Goal: Information Seeking & Learning: Learn about a topic

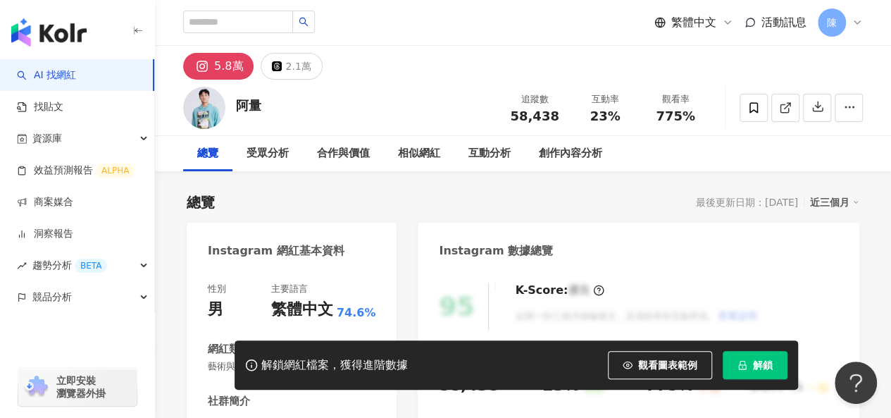
click at [421, 201] on div "總覽 最後更新日期：2025/8/21 近三個月" at bounding box center [523, 202] width 673 height 20
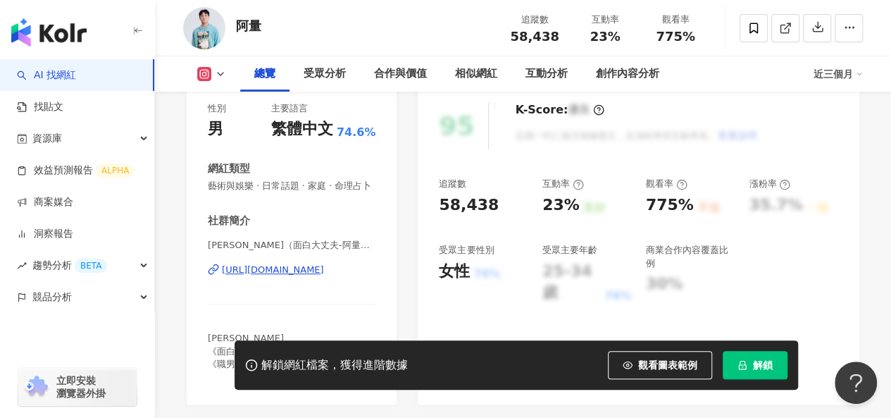
scroll to position [211, 0]
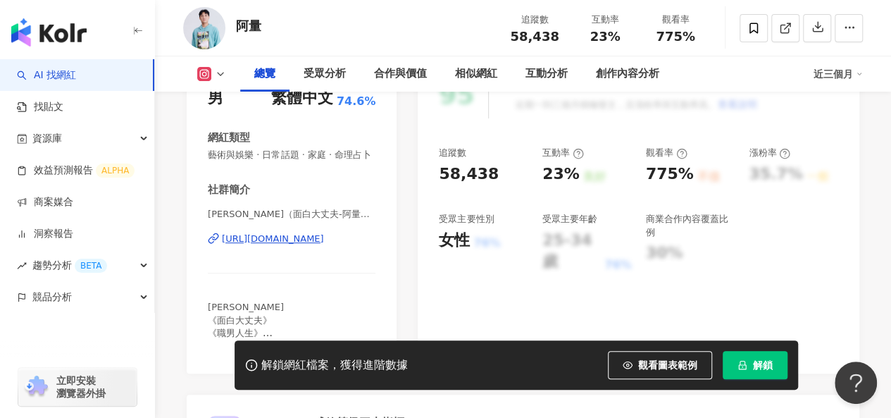
click at [317, 245] on div "https://www.instagram.com/012546398/" at bounding box center [273, 238] width 102 height 13
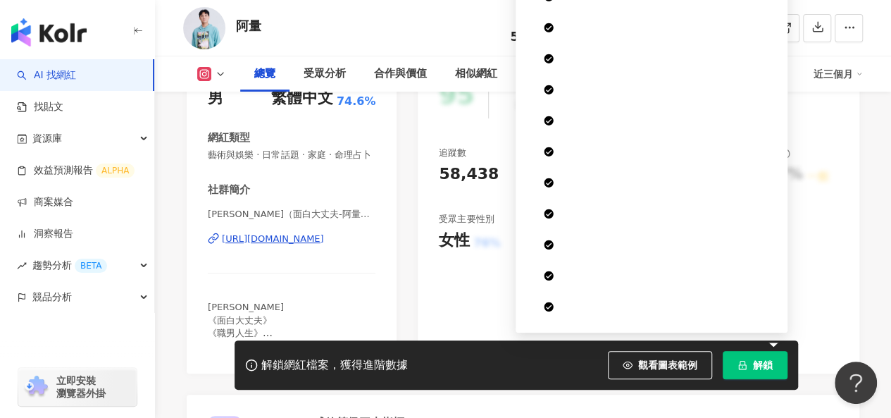
click at [741, 358] on button "解鎖" at bounding box center [755, 365] width 65 height 28
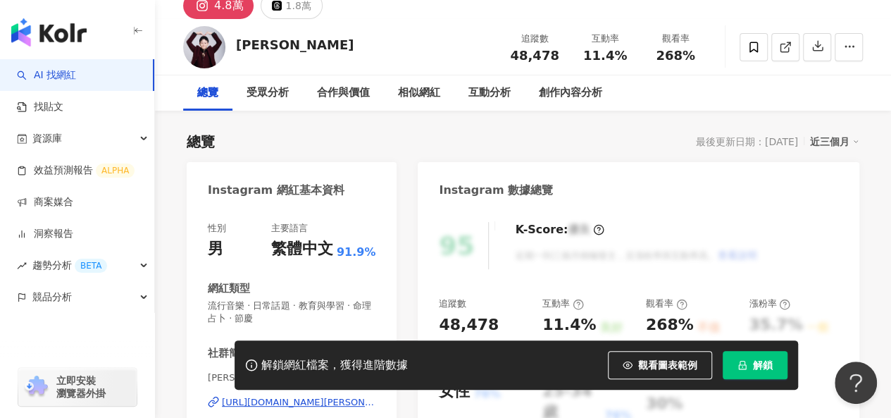
scroll to position [211, 0]
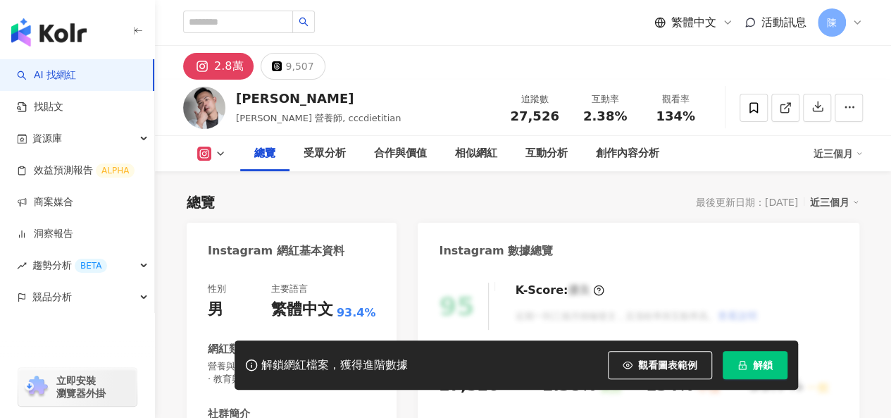
scroll to position [211, 0]
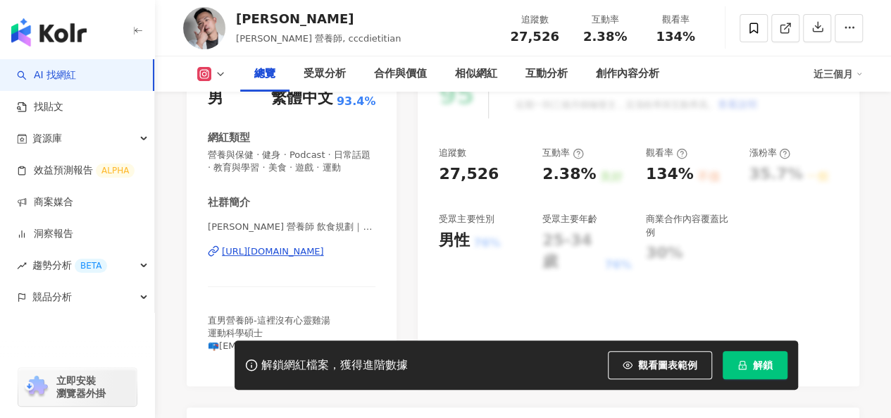
click at [317, 253] on div "https://www.instagram.com/cccdietitian/" at bounding box center [273, 251] width 102 height 13
click at [487, 68] on div "相似網紅" at bounding box center [476, 74] width 42 height 17
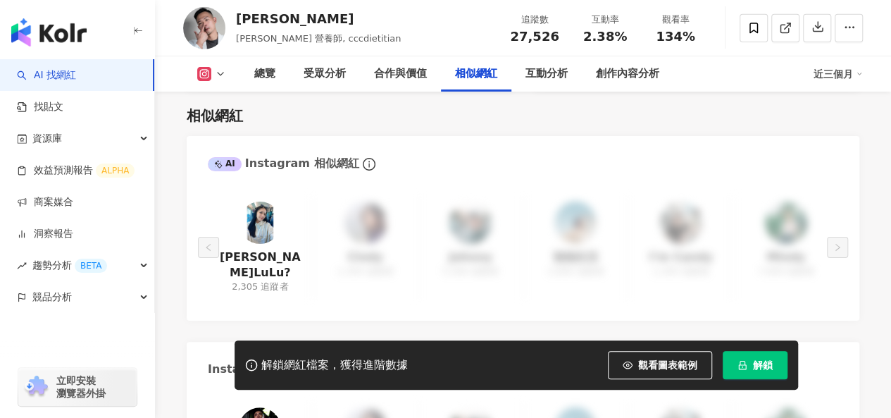
click at [559, 356] on div "解鎖網紅檔案，獲得進階數據 觀看圖表範例 解鎖" at bounding box center [517, 364] width 564 height 49
click at [775, 364] on button "解鎖" at bounding box center [755, 365] width 65 height 28
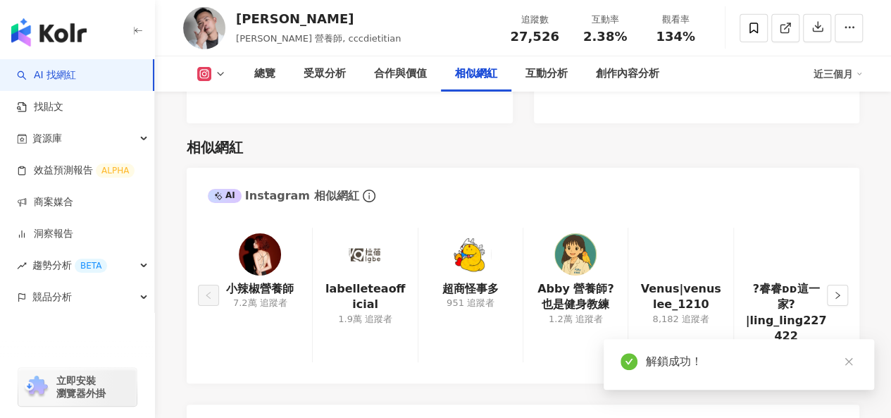
scroll to position [2317, 0]
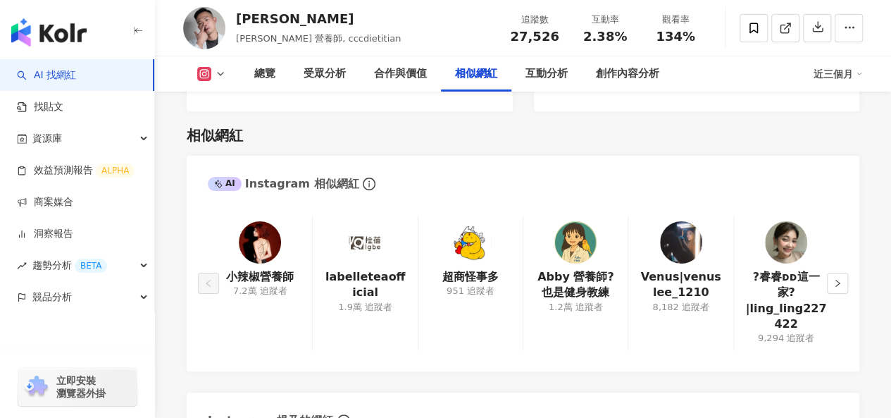
click at [237, 235] on div "小辣椒營養師 7.2萬 追蹤者" at bounding box center [260, 283] width 104 height 135
click at [266, 222] on img at bounding box center [260, 242] width 42 height 42
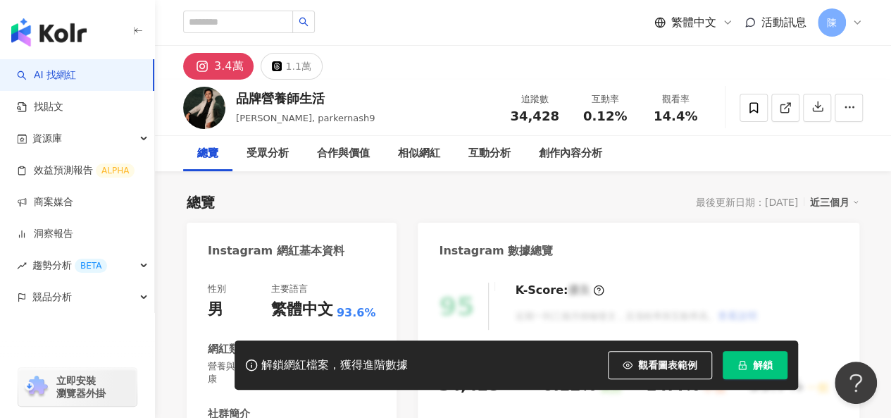
click at [759, 373] on button "解鎖" at bounding box center [755, 365] width 65 height 28
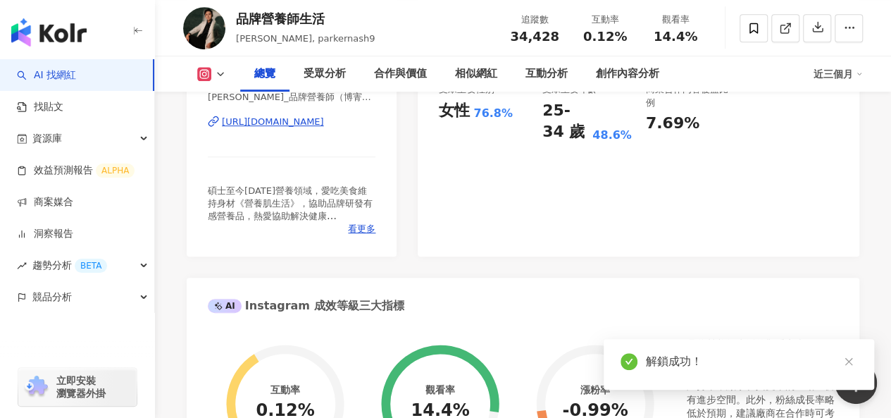
scroll to position [282, 0]
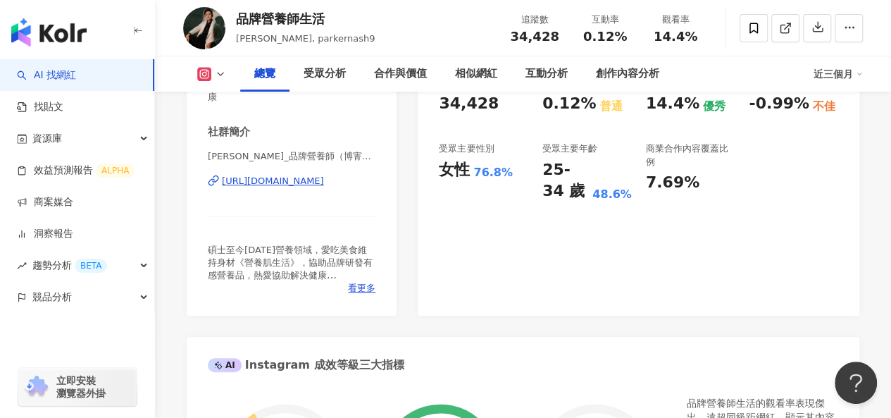
click at [324, 182] on div "https://www.instagram.com/parkernash9/" at bounding box center [273, 181] width 102 height 13
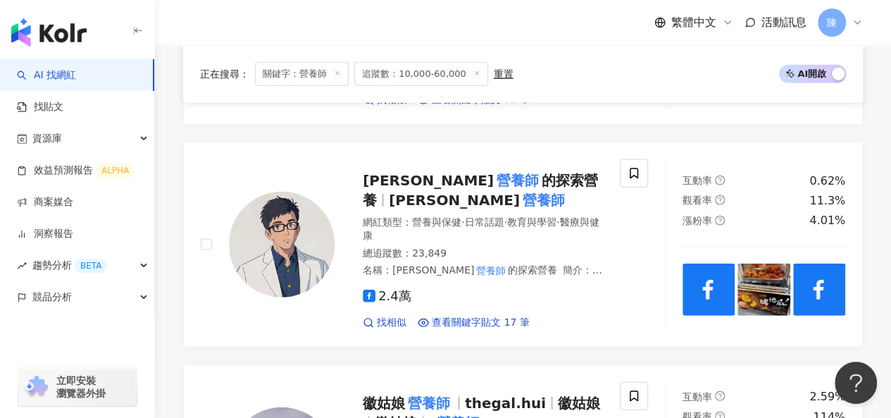
scroll to position [1902, 0]
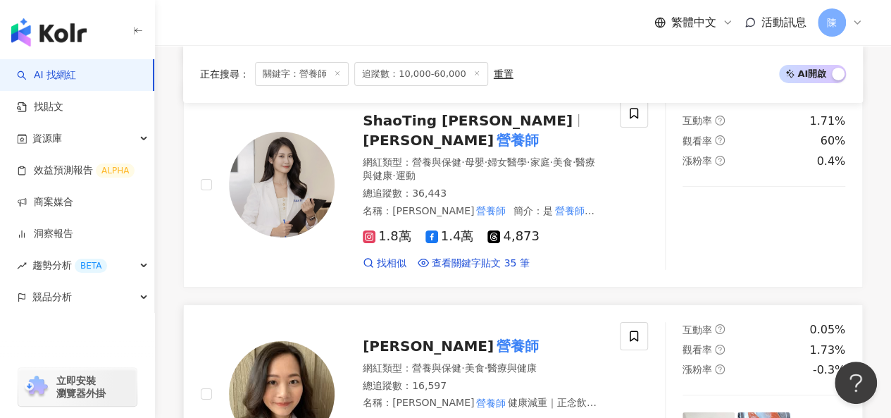
scroll to position [2536, 0]
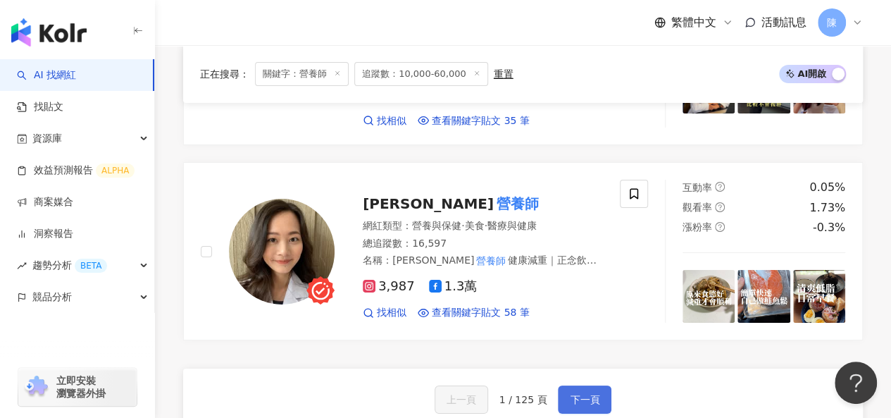
click at [593, 385] on button "下一頁" at bounding box center [585, 399] width 54 height 28
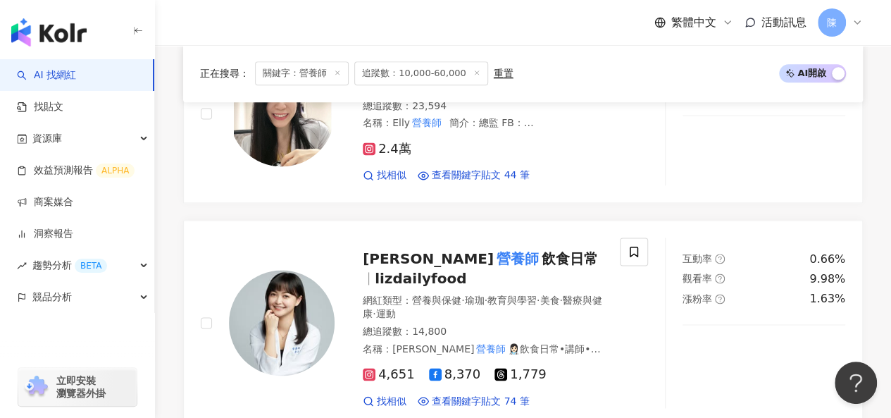
scroll to position [2475, 0]
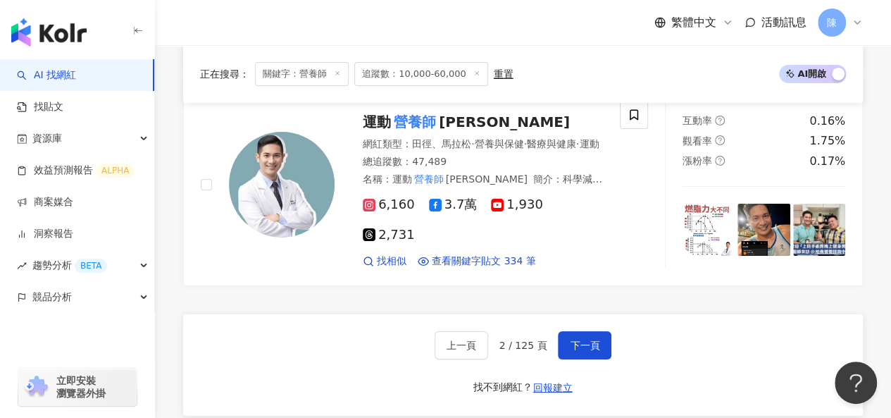
click at [623, 86] on div "正在搜尋 ： 關鍵字：營養師 追蹤數：10,000-60,000 重置 AI 開啟 AI 關閉" at bounding box center [523, 74] width 680 height 58
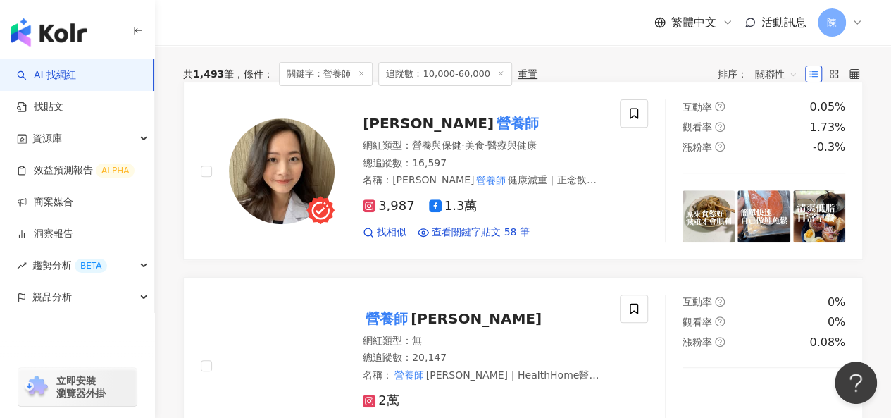
scroll to position [0, 0]
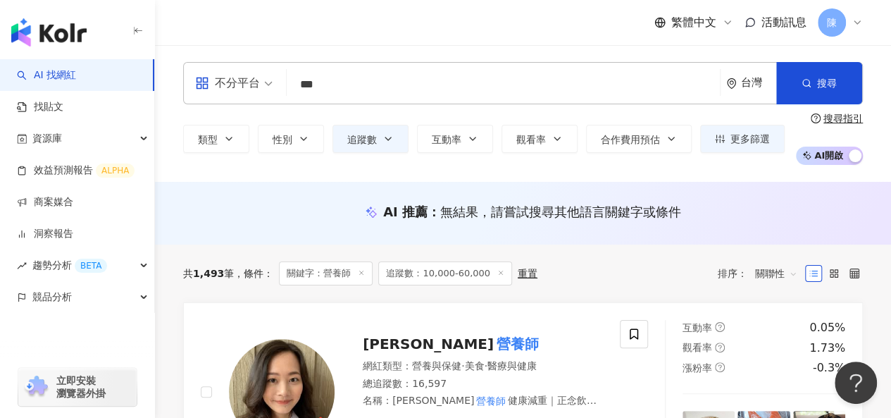
drag, startPoint x: 451, startPoint y: 89, endPoint x: 438, endPoint y: 89, distance: 12.7
click at [451, 89] on input "***" at bounding box center [503, 84] width 422 height 27
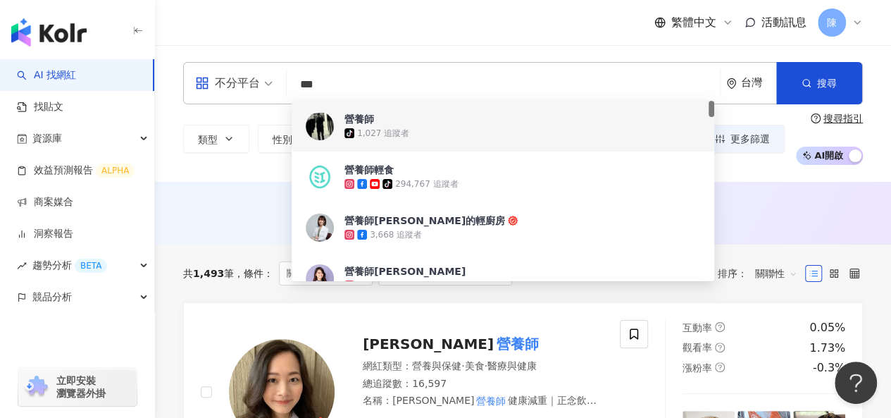
click at [368, 91] on input "***" at bounding box center [503, 84] width 422 height 27
drag, startPoint x: 349, startPoint y: 80, endPoint x: 225, endPoint y: 80, distance: 123.3
click at [225, 80] on div "不分平台 *** 台灣 搜尋 283a9b8b-850f-49d5-bbec-8121f6d7ecd6 c70a10e1-5233-4743-a06f-434…" at bounding box center [523, 83] width 680 height 42
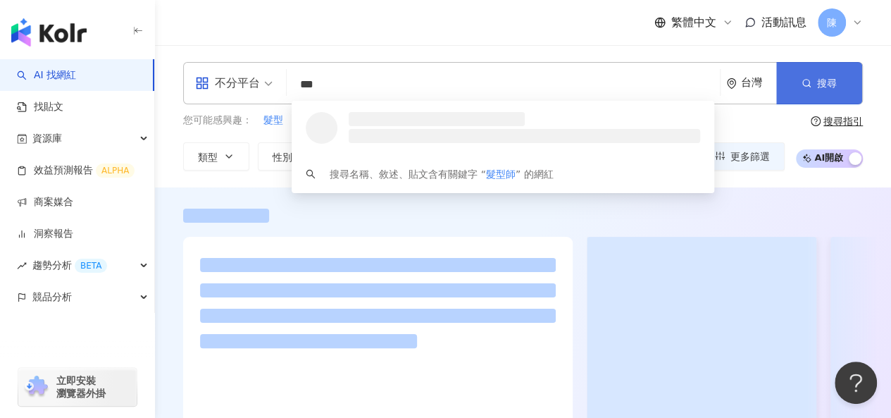
type input "***"
click at [803, 81] on circle "button" at bounding box center [806, 83] width 6 height 6
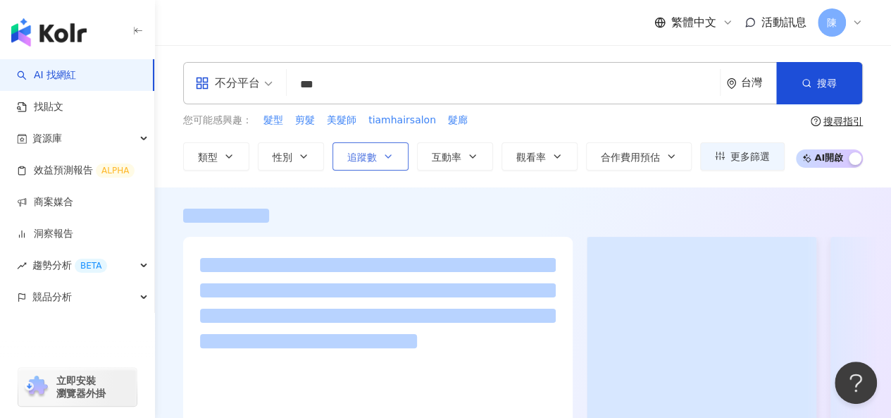
click at [375, 156] on span "追蹤數" at bounding box center [362, 156] width 30 height 11
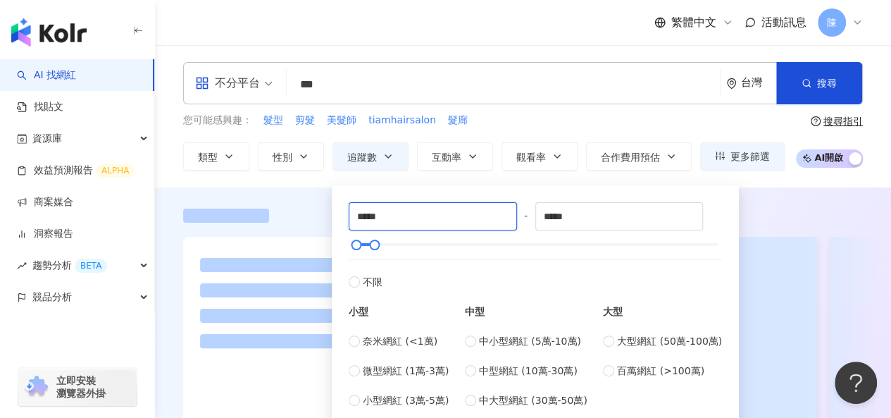
drag, startPoint x: 402, startPoint y: 218, endPoint x: 242, endPoint y: 213, distance: 160.7
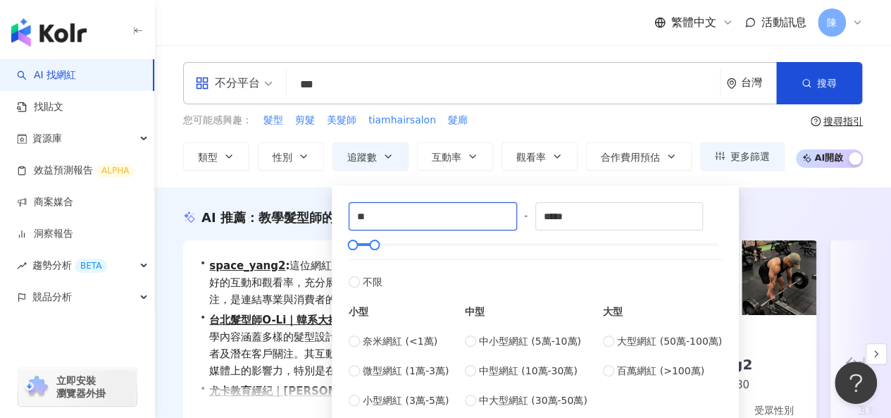
type input "*"
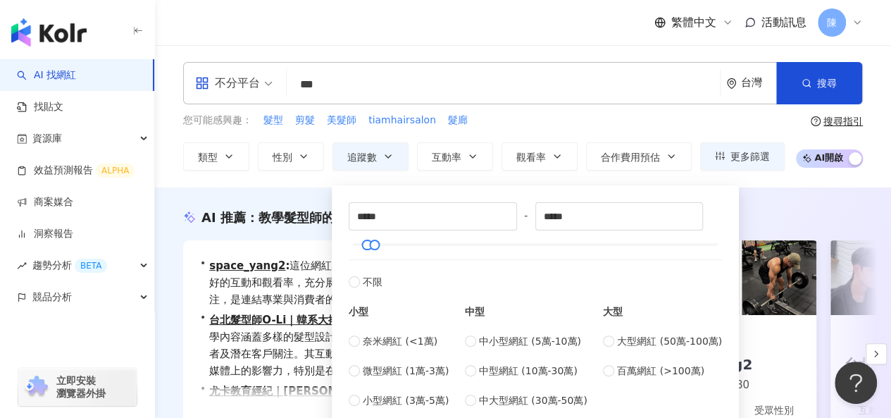
click at [296, 194] on div "AI 推薦 ： 教學髮型師的網紅 • space_yang2 : 這位網紅在美妝時尚和美髮方面的貼文佔比高，且擁有良好的互動和觀看率，充分展現其專業與風格。此…" at bounding box center [523, 355] width 736 height 337
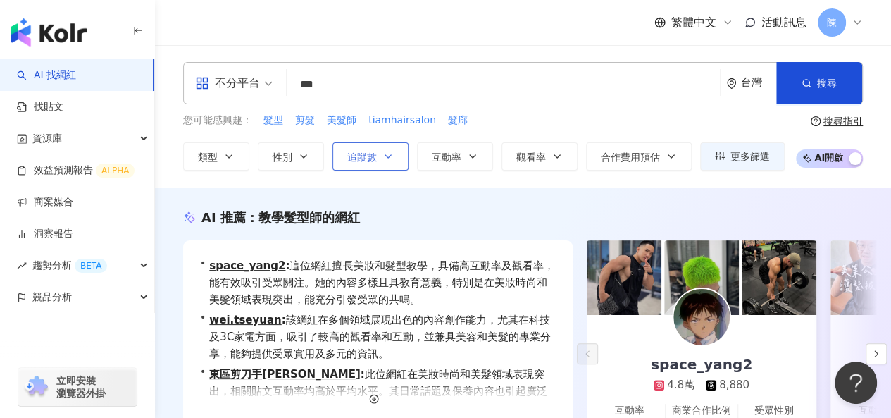
click at [390, 154] on icon "button" at bounding box center [388, 156] width 11 height 11
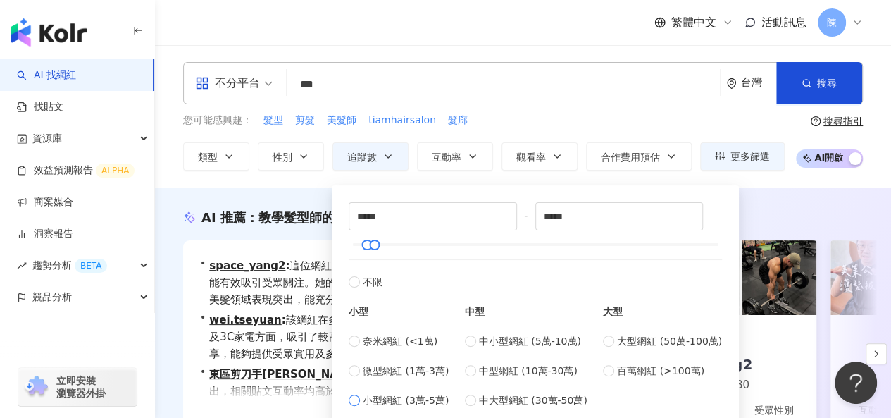
click at [418, 398] on span "小型網紅 (3萬-5萬)" at bounding box center [406, 399] width 86 height 15
type input "*****"
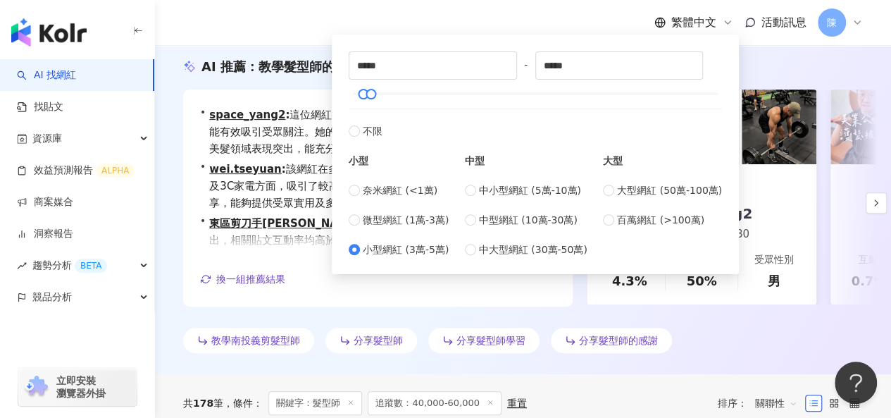
scroll to position [211, 0]
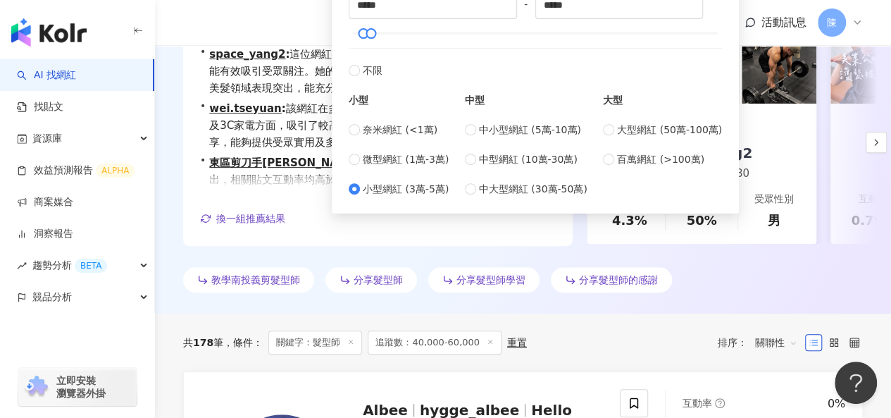
click at [516, 249] on div "• space_yang2 : 這位網紅擅長美妝和髮型教學，具備高互動率及觀看率，能有效吸引受眾關注。她的內容多樣且具教育意義，特別是在美妝時尚和美髮領域表現…" at bounding box center [523, 142] width 680 height 227
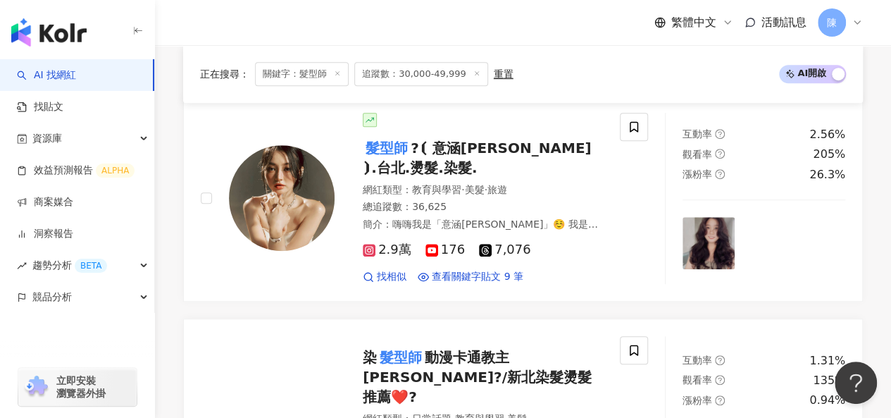
scroll to position [634, 0]
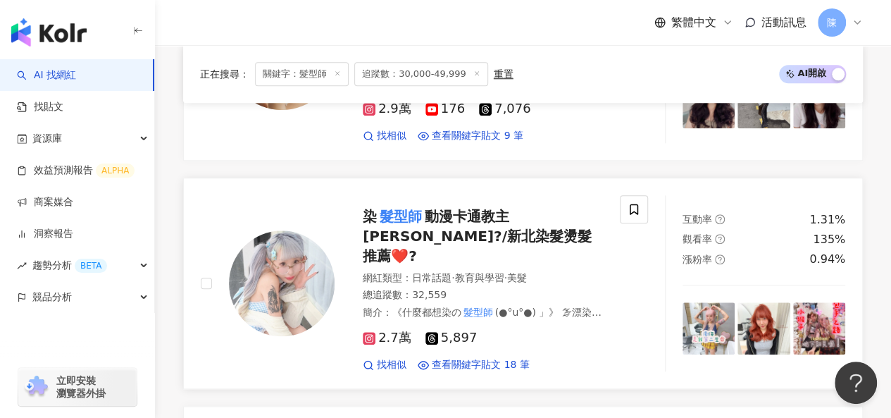
click at [310, 271] on img at bounding box center [282, 283] width 106 height 106
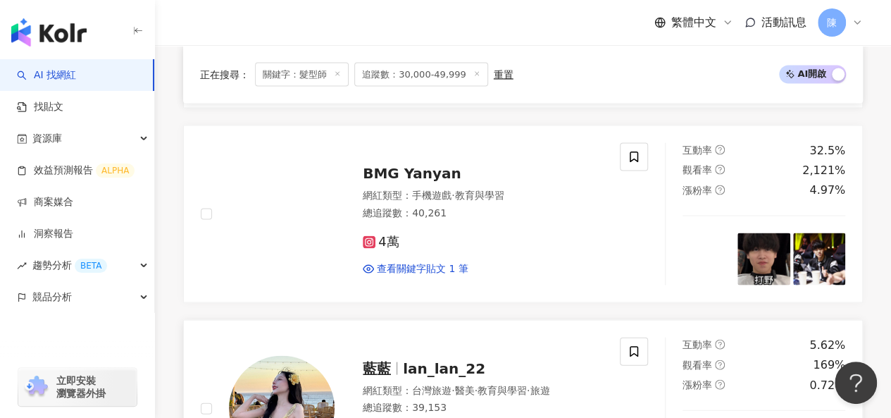
scroll to position [1338, 0]
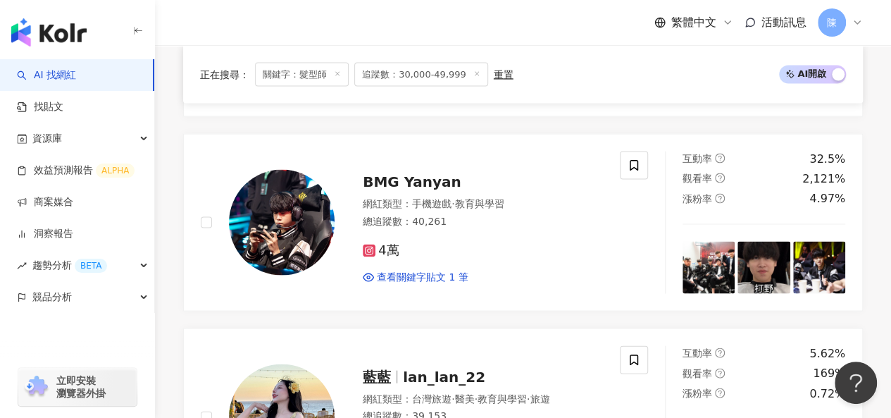
click at [270, 220] on img at bounding box center [282, 223] width 106 height 106
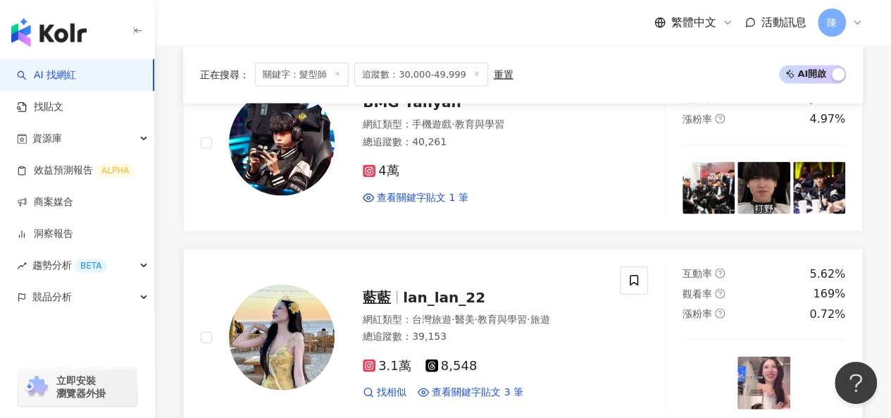
scroll to position [1479, 0]
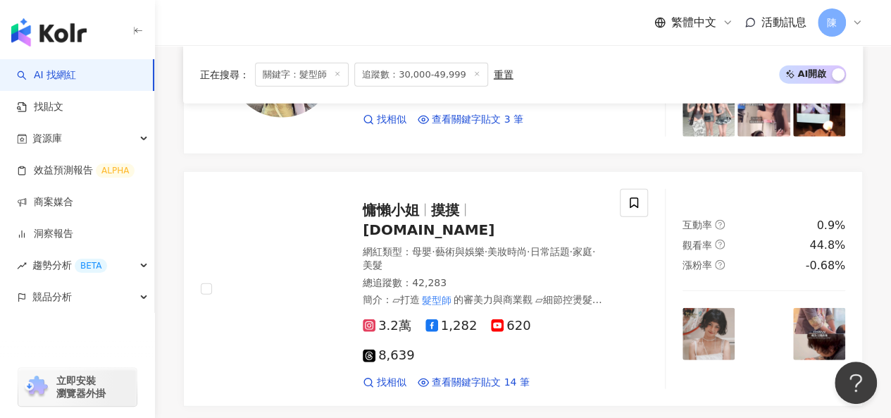
scroll to position [1832, 0]
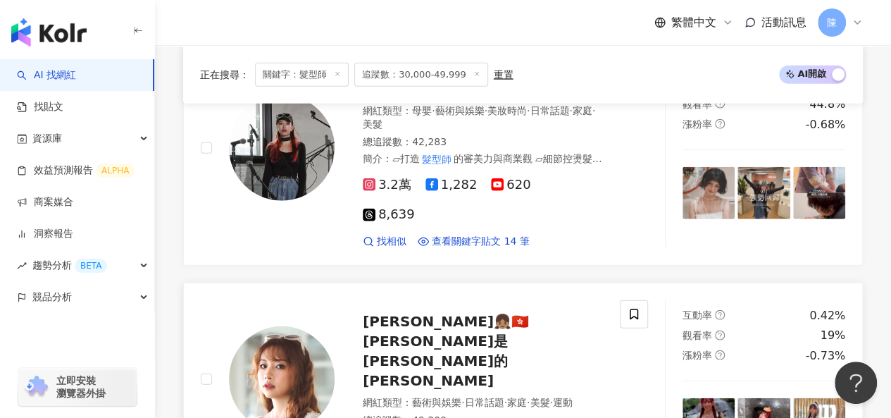
click at [287, 326] on img at bounding box center [282, 379] width 106 height 106
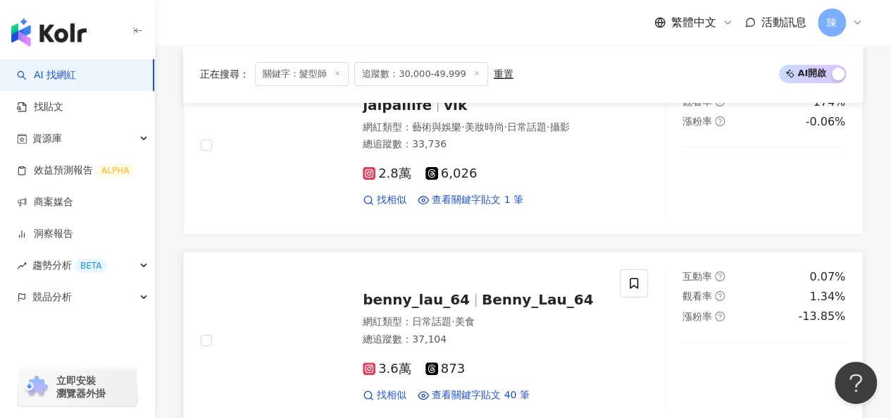
scroll to position [2677, 0]
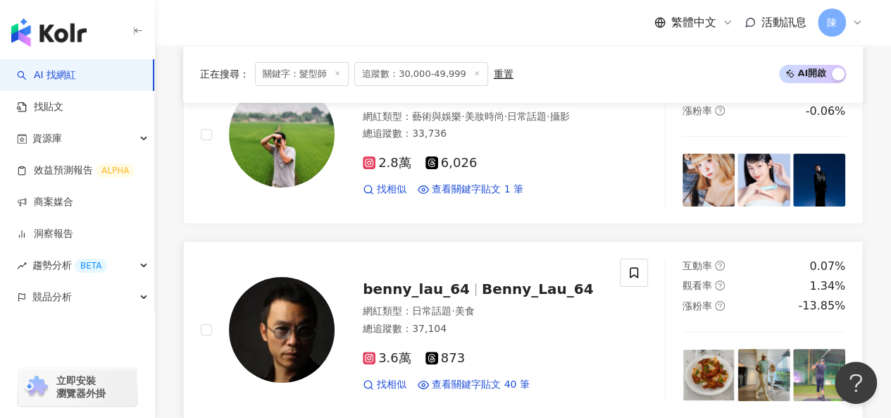
click at [282, 277] on img at bounding box center [282, 330] width 106 height 106
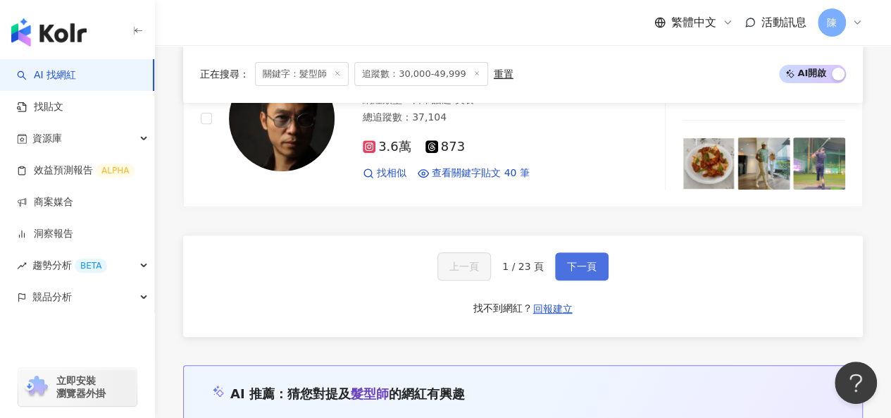
click at [572, 261] on span "下一頁" at bounding box center [582, 266] width 30 height 11
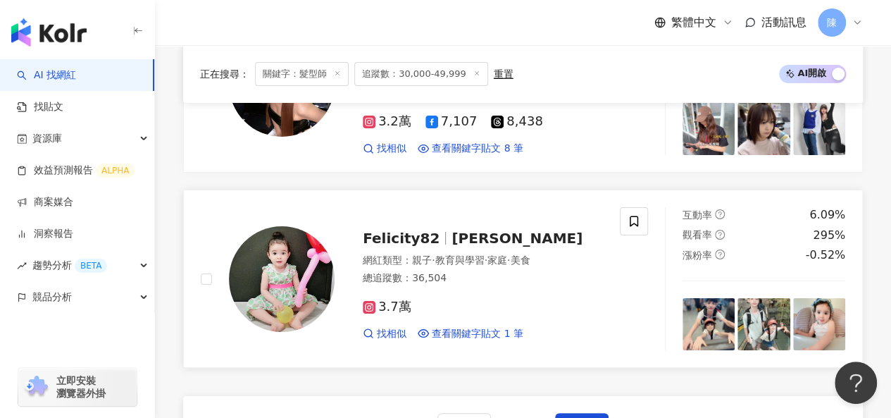
scroll to position [2585, 0]
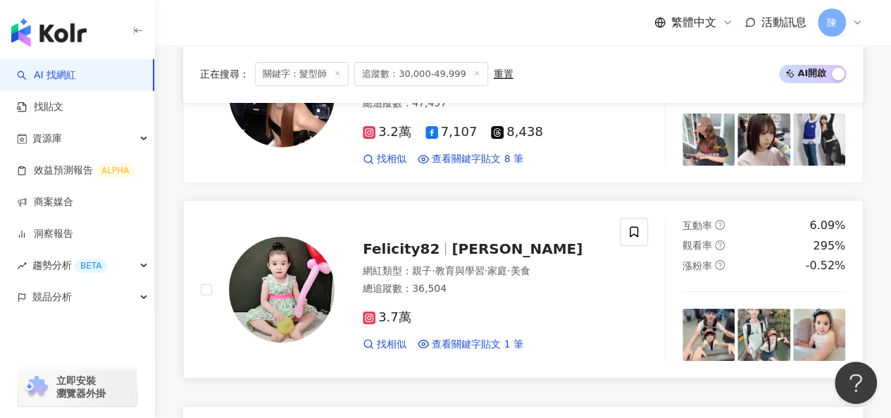
click at [269, 254] on img at bounding box center [282, 290] width 106 height 106
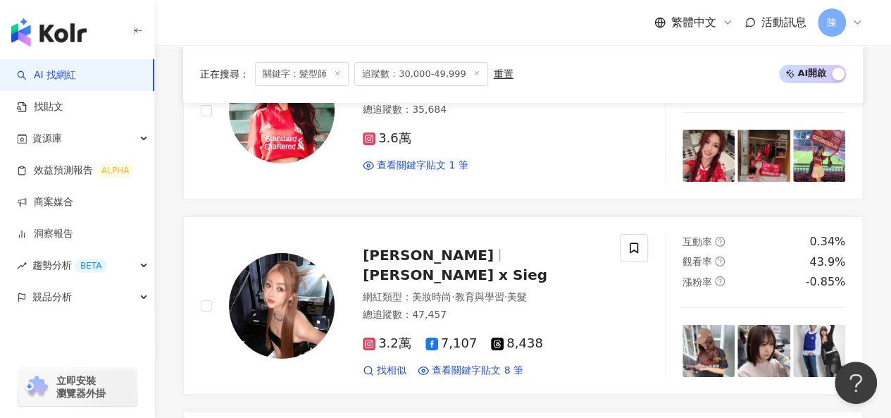
click at [249, 253] on img at bounding box center [282, 306] width 106 height 106
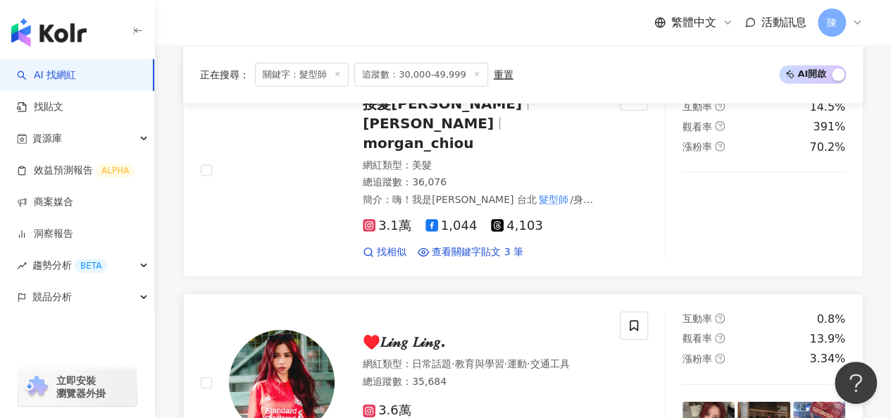
scroll to position [2092, 0]
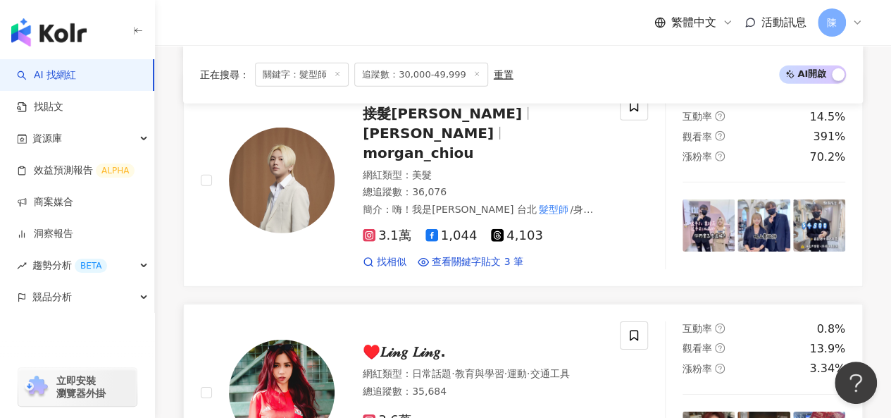
click at [270, 343] on img at bounding box center [282, 393] width 106 height 106
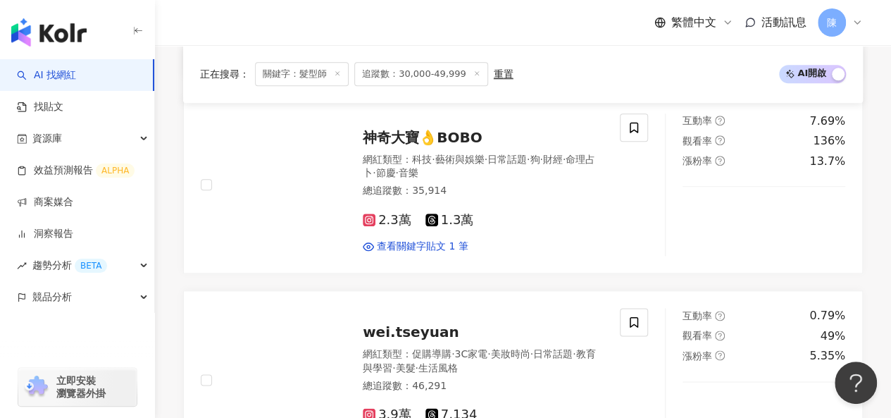
scroll to position [754, 0]
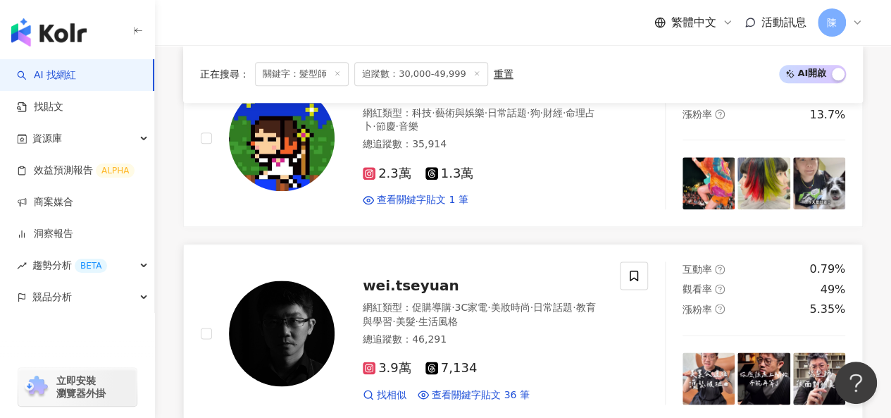
click at [269, 328] on img at bounding box center [282, 333] width 106 height 106
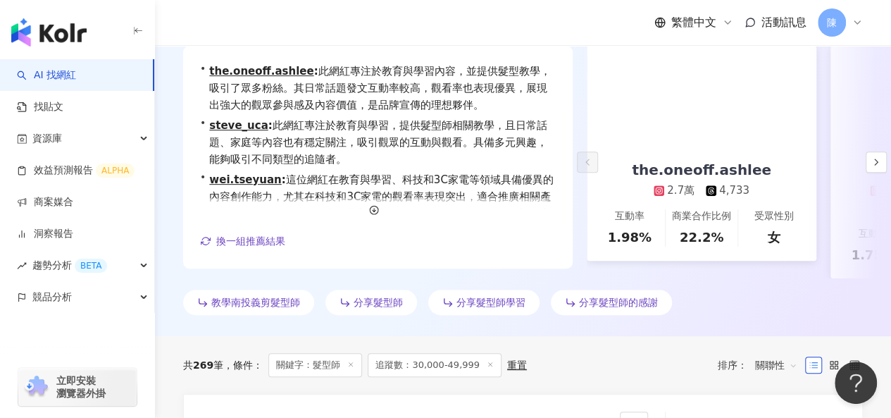
scroll to position [190, 0]
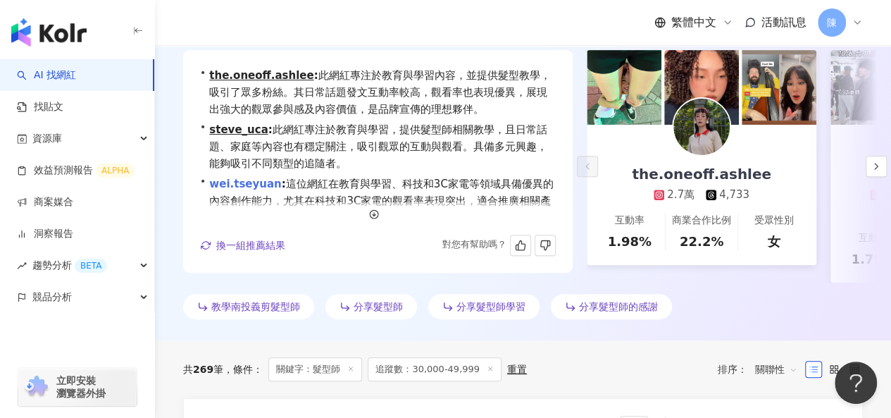
click at [256, 182] on link "wei.tseyuan" at bounding box center [245, 184] width 72 height 13
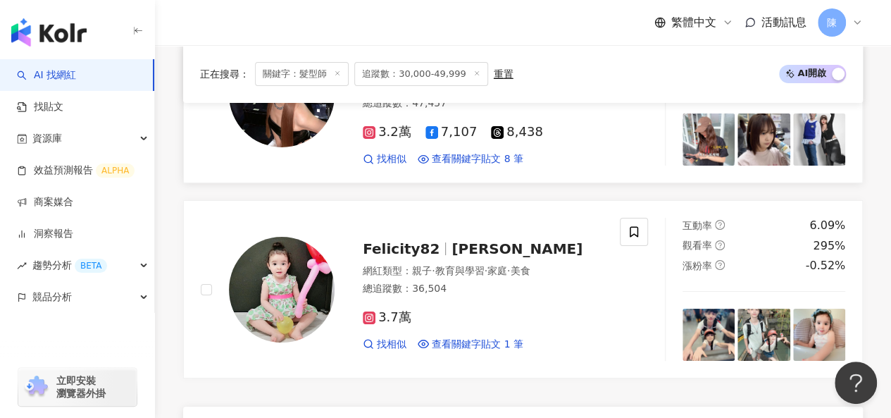
scroll to position [2585, 0]
click at [314, 237] on img at bounding box center [282, 290] width 106 height 106
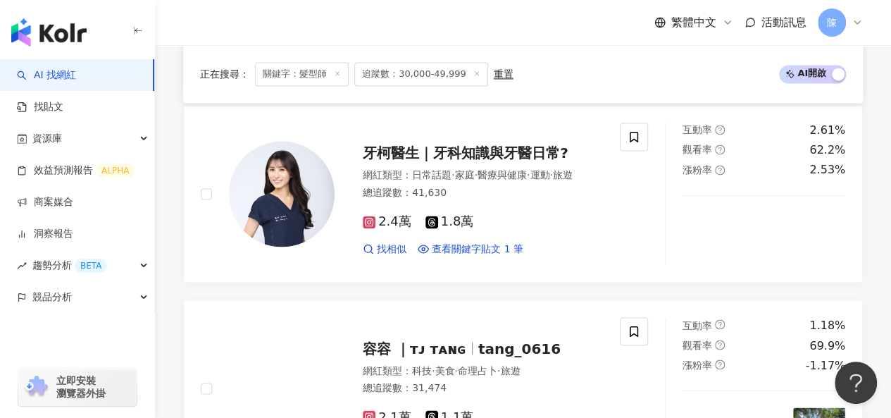
scroll to position [2625, 0]
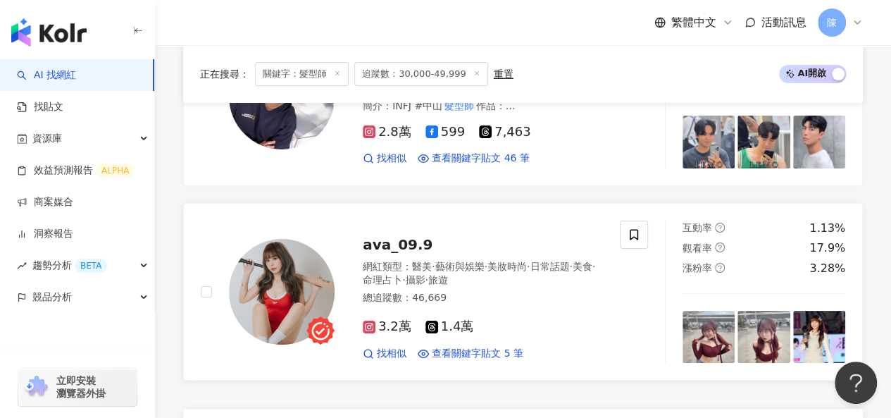
click at [293, 239] on img at bounding box center [282, 292] width 106 height 106
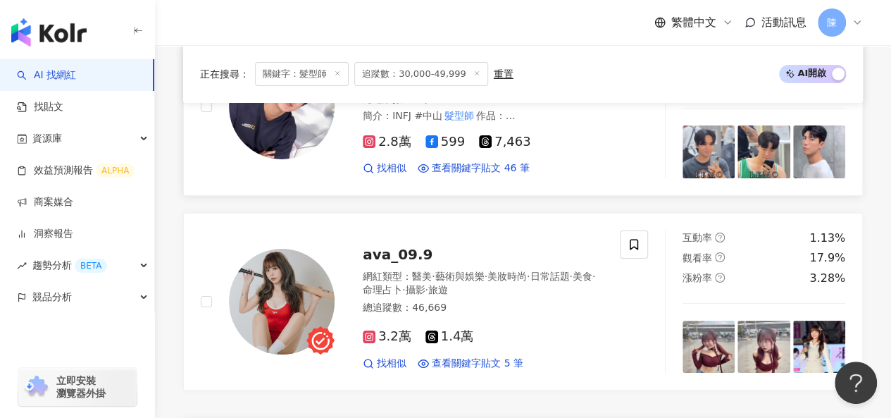
scroll to position [2484, 0]
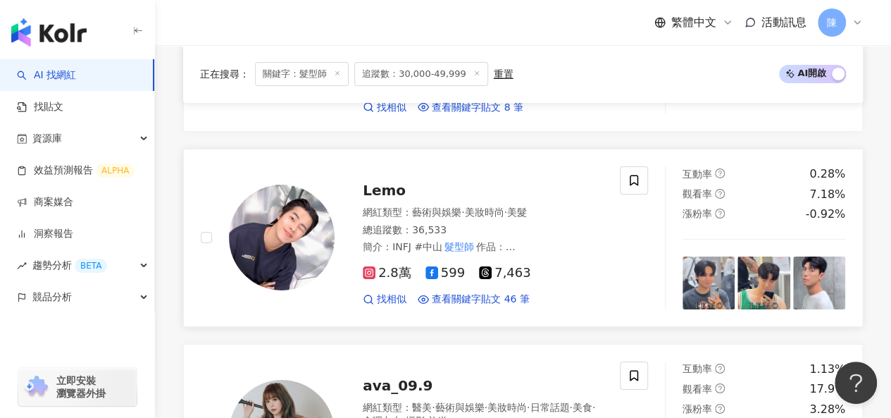
click at [261, 200] on img at bounding box center [282, 238] width 106 height 106
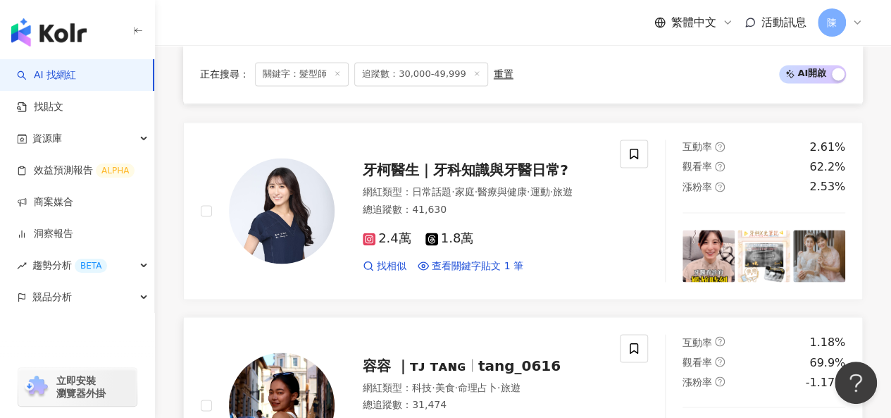
scroll to position [1075, 0]
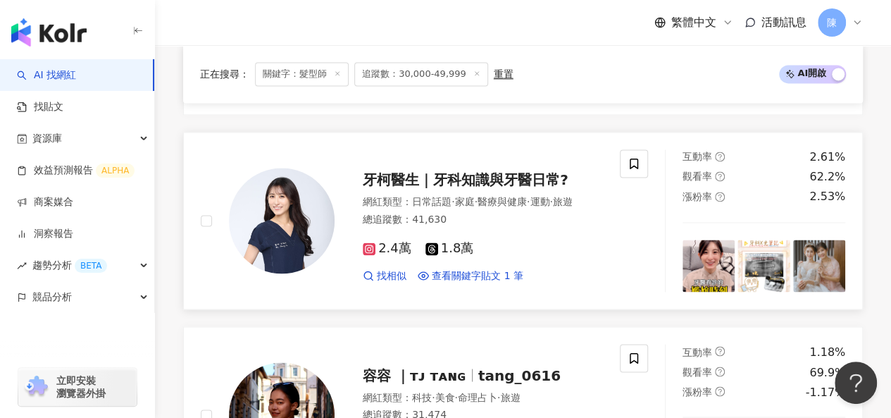
click at [273, 216] on img at bounding box center [282, 221] width 106 height 106
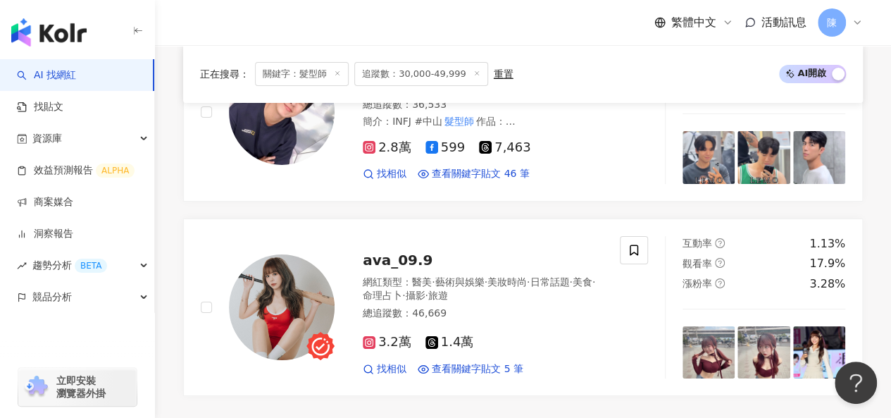
scroll to position [2695, 0]
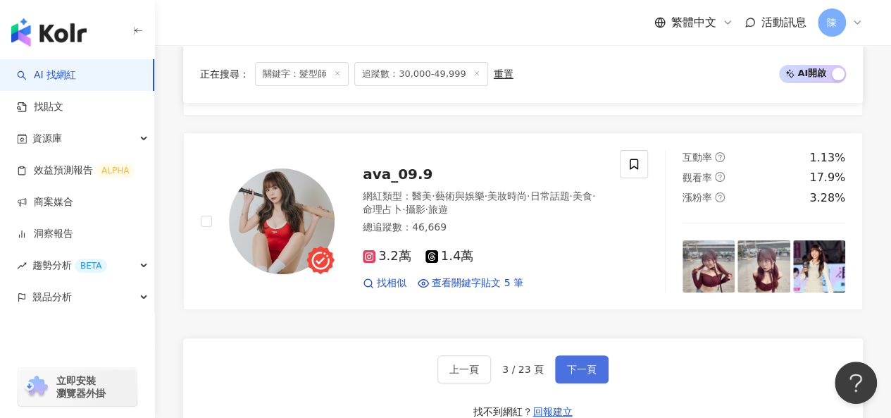
click at [576, 363] on span "下一頁" at bounding box center [582, 368] width 30 height 11
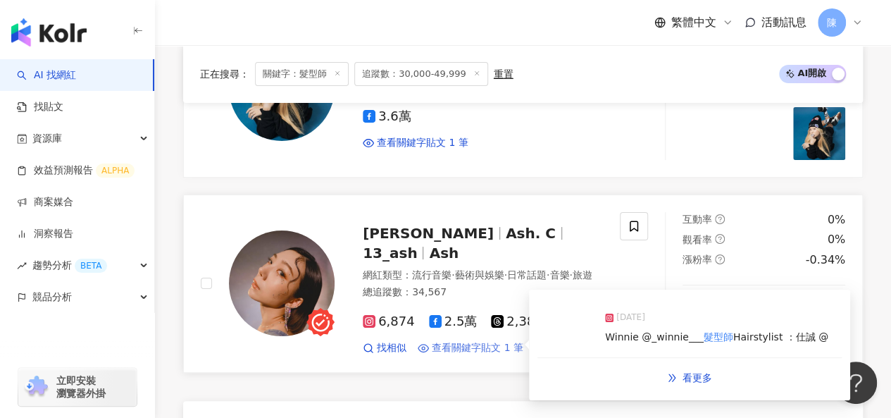
scroll to position [2453, 0]
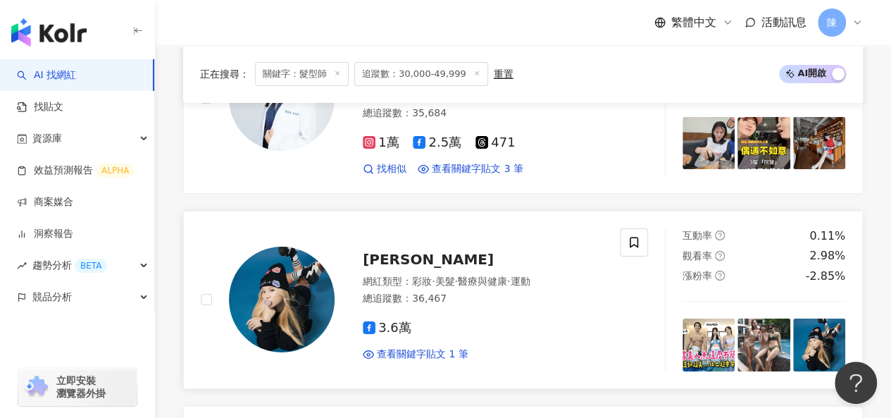
click at [290, 247] on img at bounding box center [282, 300] width 106 height 106
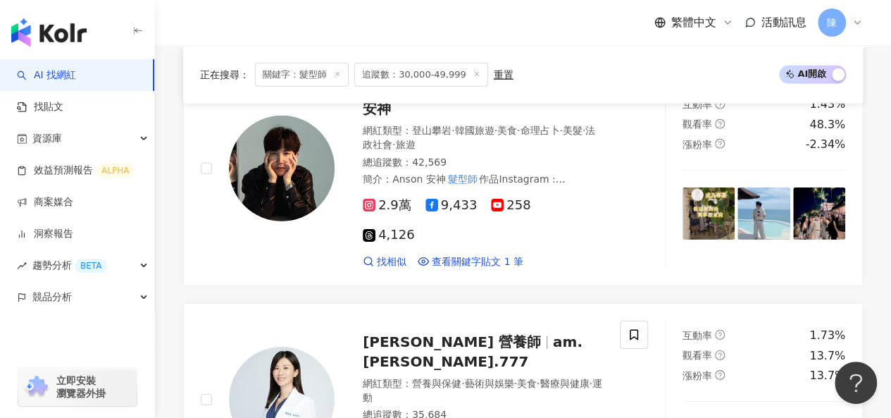
scroll to position [1748, 0]
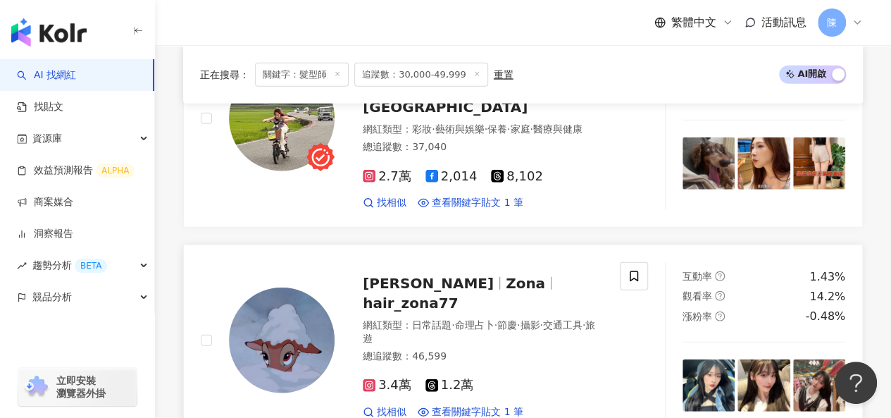
click at [309, 295] on img at bounding box center [282, 340] width 106 height 106
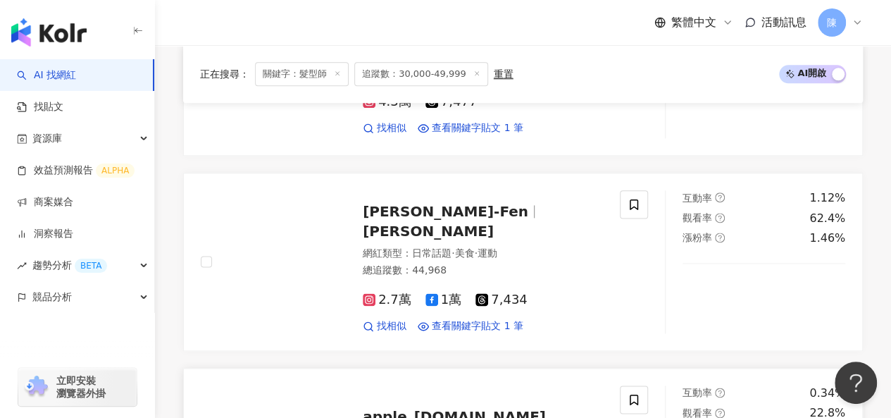
scroll to position [762, 0]
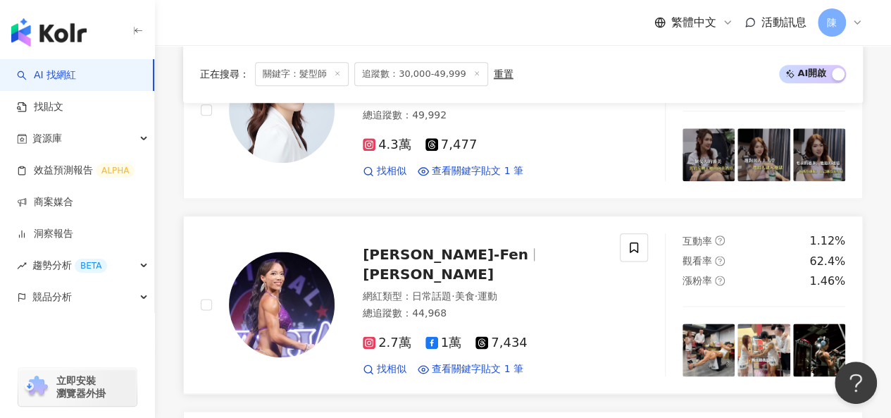
click at [323, 304] on img at bounding box center [282, 304] width 106 height 106
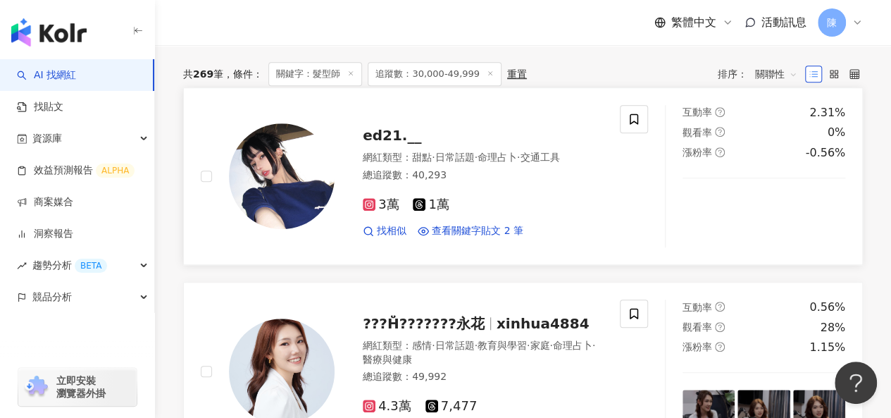
scroll to position [410, 0]
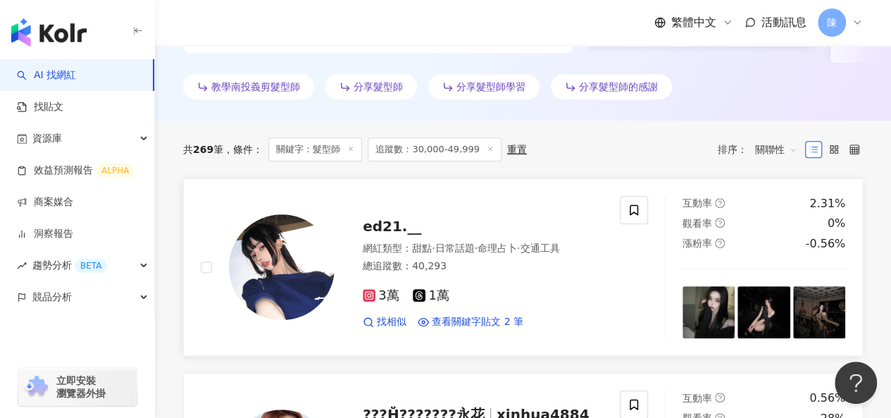
click at [275, 261] on img at bounding box center [282, 267] width 106 height 106
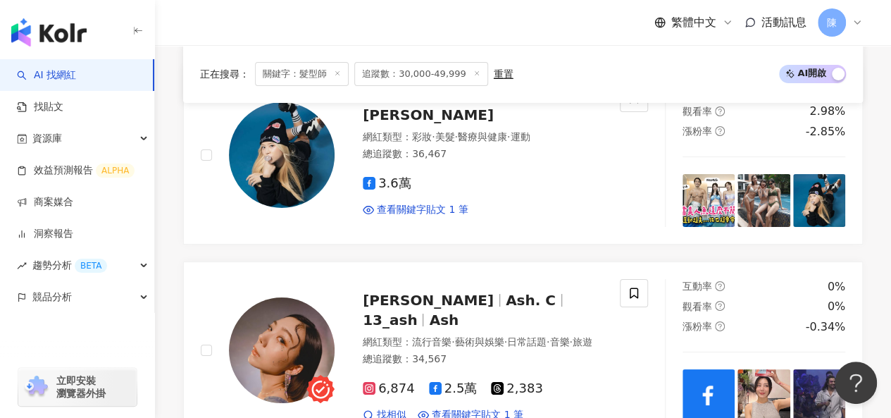
scroll to position [2735, 0]
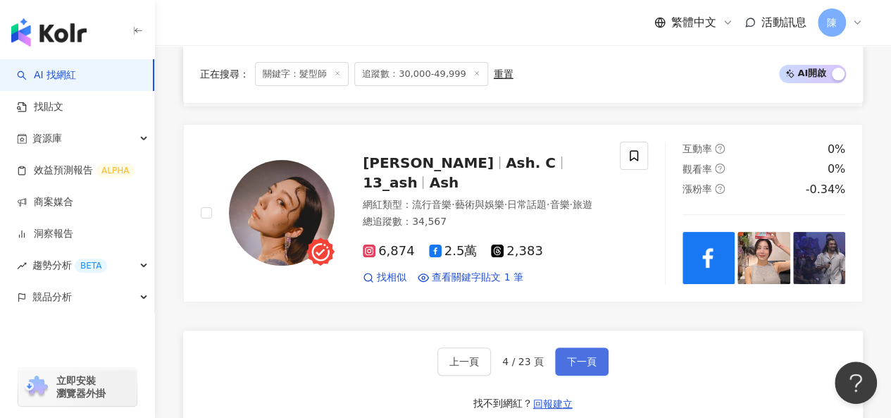
click at [588, 356] on span "下一頁" at bounding box center [582, 361] width 30 height 11
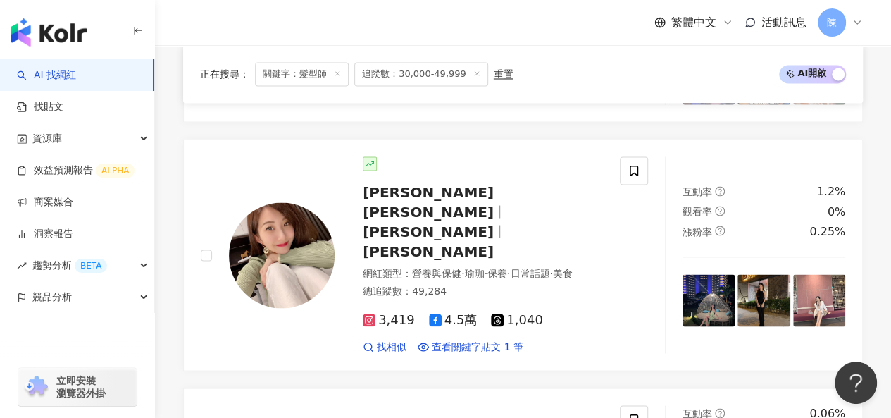
scroll to position [2771, 0]
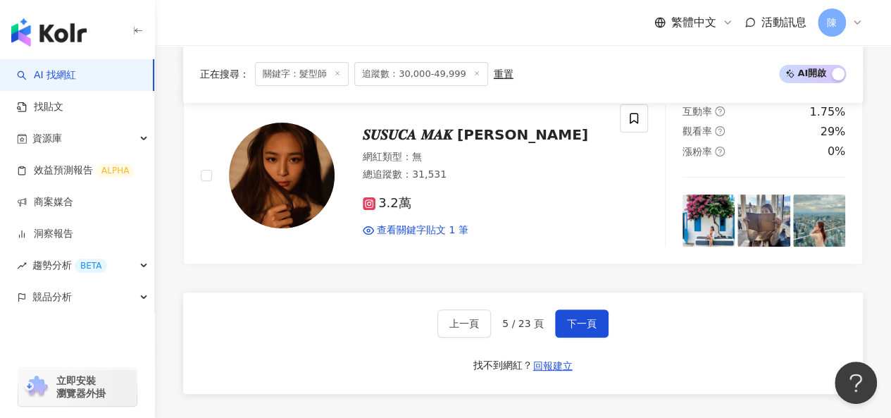
click at [673, 292] on div "上一頁 5 / 23 頁 下一頁 找不到網紅？ 回報建立" at bounding box center [523, 342] width 680 height 101
click at [671, 292] on div "上一頁 5 / 23 頁 下一頁 找不到網紅？ 回報建立" at bounding box center [523, 342] width 680 height 101
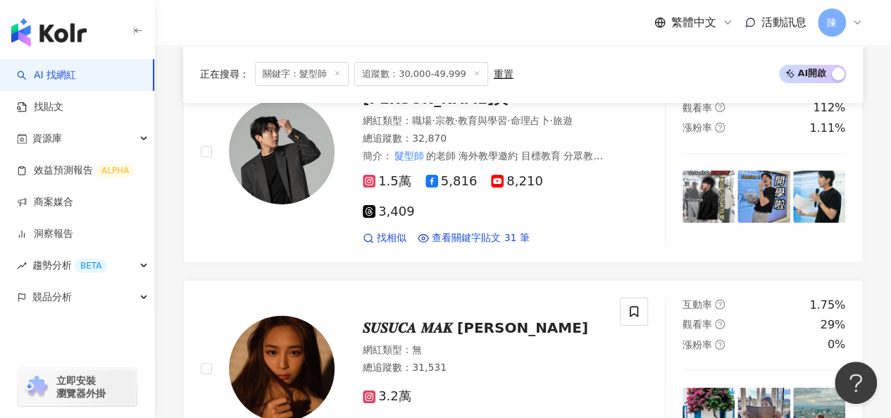
scroll to position [2560, 0]
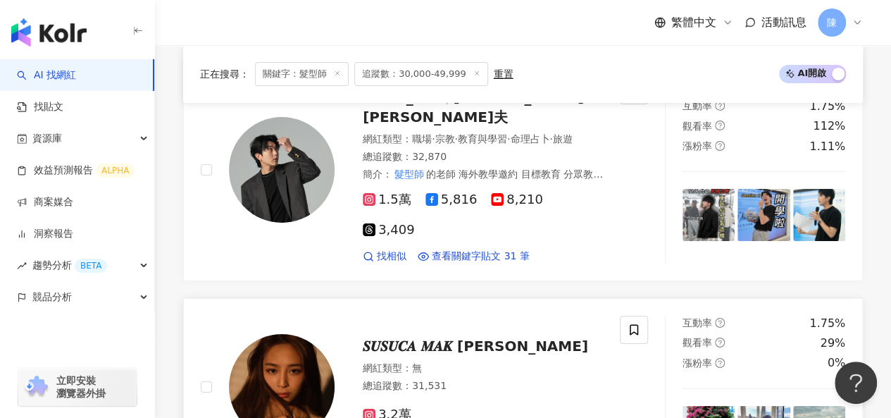
click at [300, 334] on img at bounding box center [282, 387] width 106 height 106
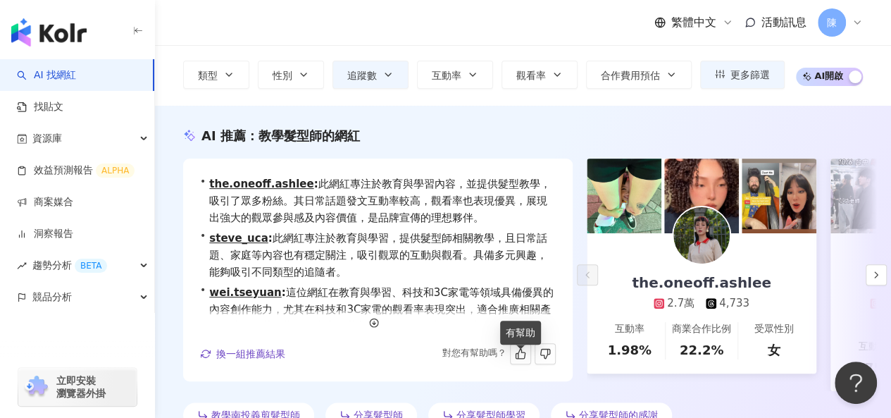
scroll to position [0, 0]
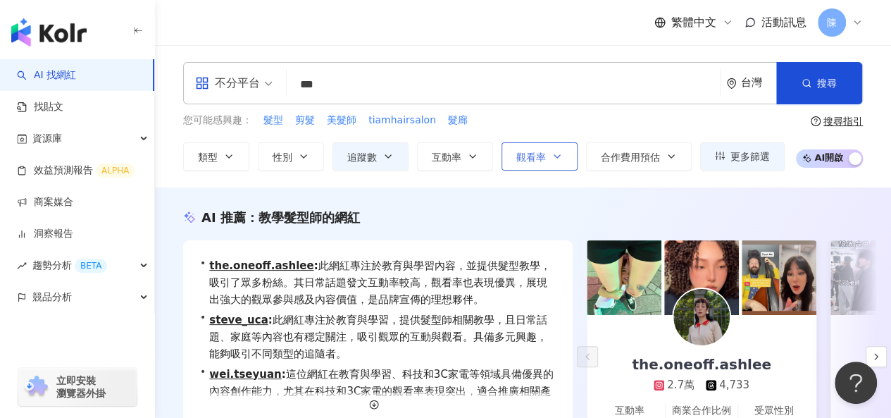
click at [547, 154] on button "觀看率" at bounding box center [540, 156] width 76 height 28
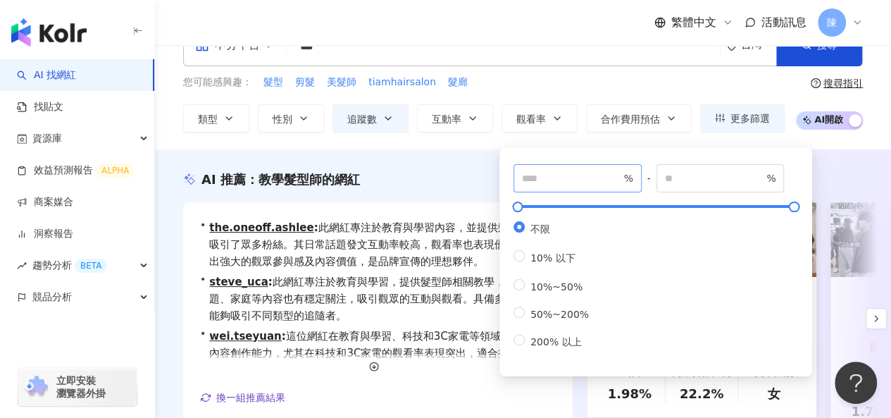
scroll to position [70, 0]
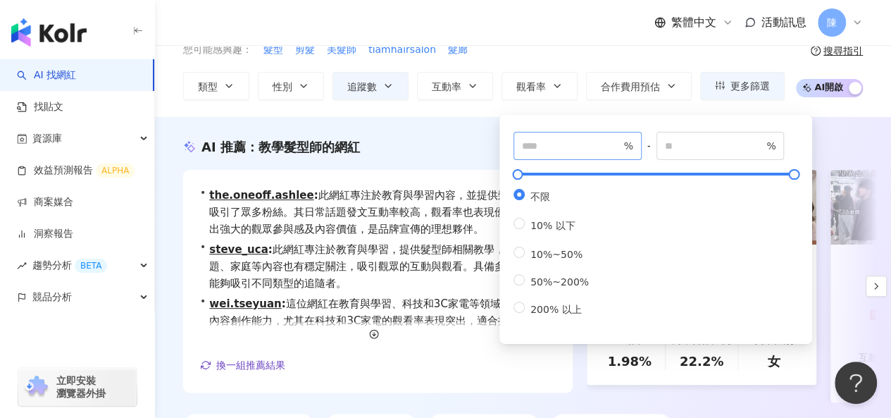
click at [590, 153] on span "%" at bounding box center [578, 146] width 128 height 28
type input "**"
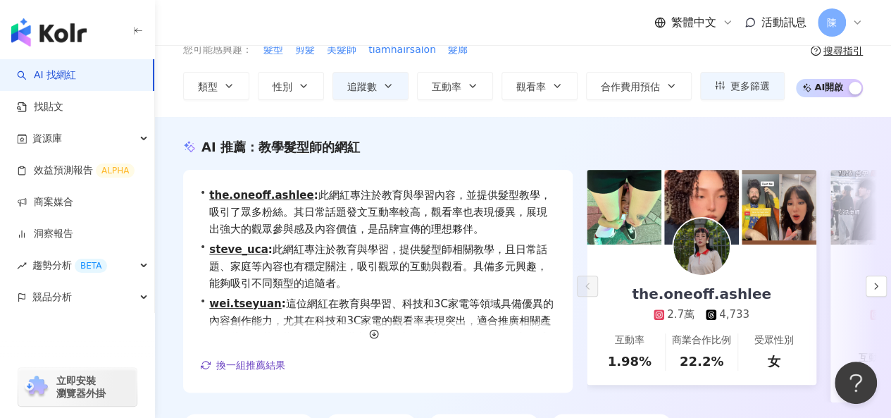
click at [441, 157] on div "AI 推薦 ： 教學髮型師的網紅 • the.oneoff.ashlee : 此網紅專注於教育與學習內容，並提供髮型教學，吸引了眾多粉絲。其日常話題發文互動率…" at bounding box center [523, 291] width 736 height 306
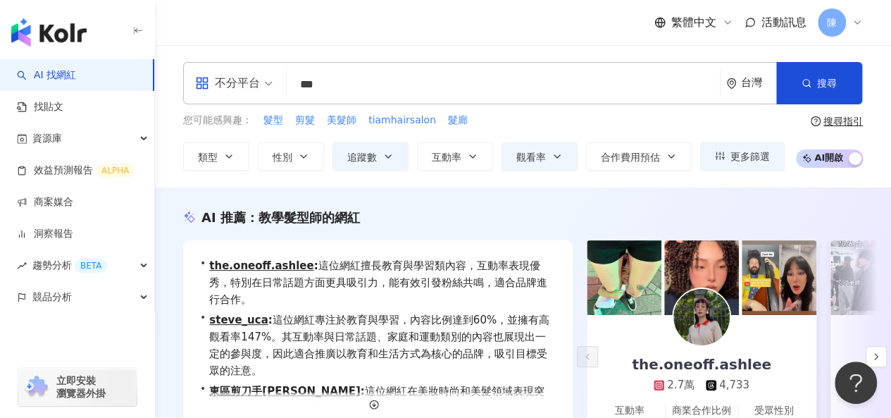
click at [583, 201] on div "AI 推薦 ： 教學髮型師的網紅 • the.oneoff.ashlee : 這位網紅擅長教育與學習類內容，互動率表現優秀，特別在日常話題方面更具吸引力，能有…" at bounding box center [523, 358] width 736 height 343
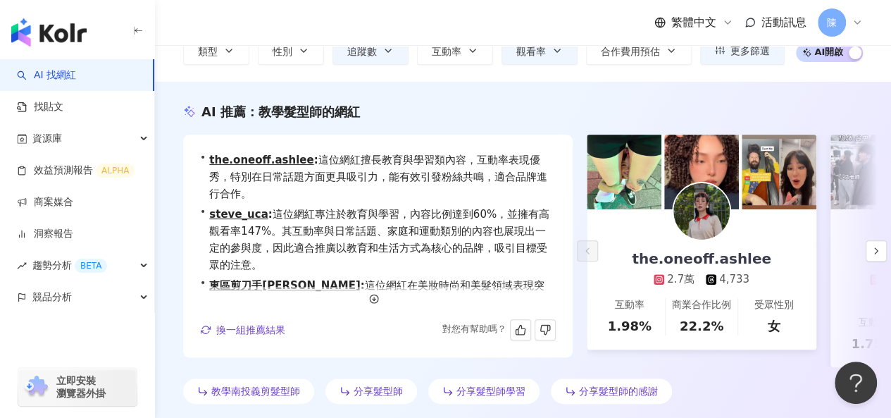
scroll to position [141, 0]
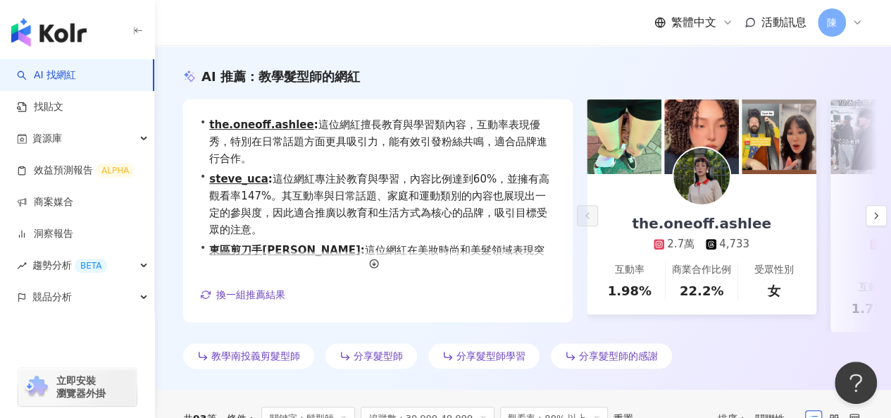
click at [704, 170] on img at bounding box center [701, 176] width 56 height 56
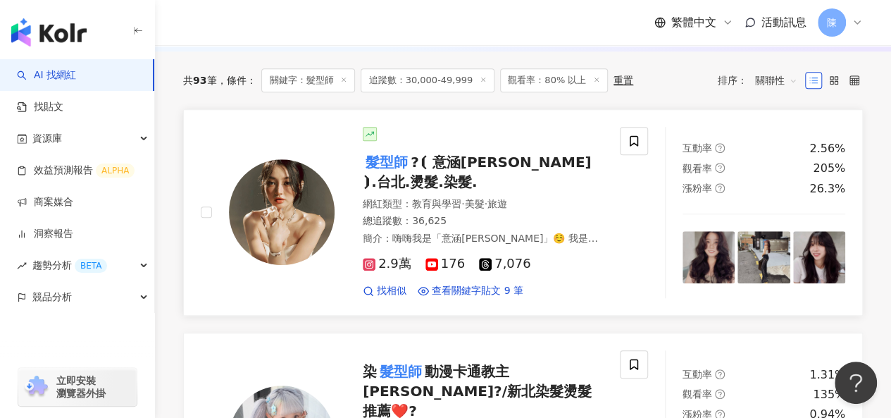
scroll to position [493, 0]
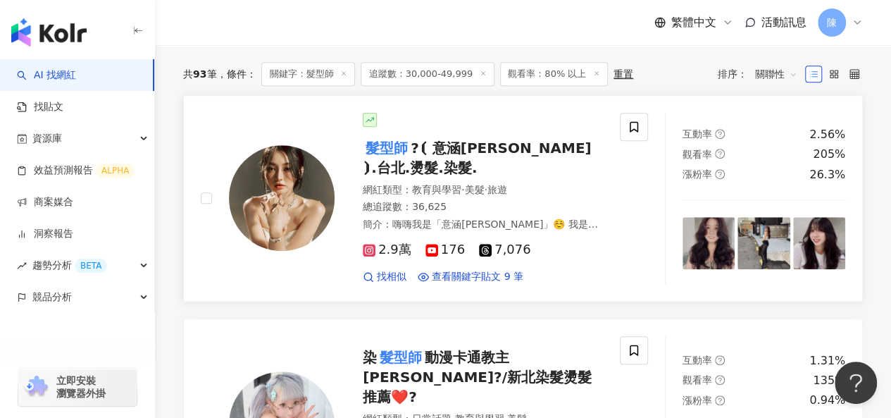
click at [256, 211] on img at bounding box center [282, 198] width 106 height 106
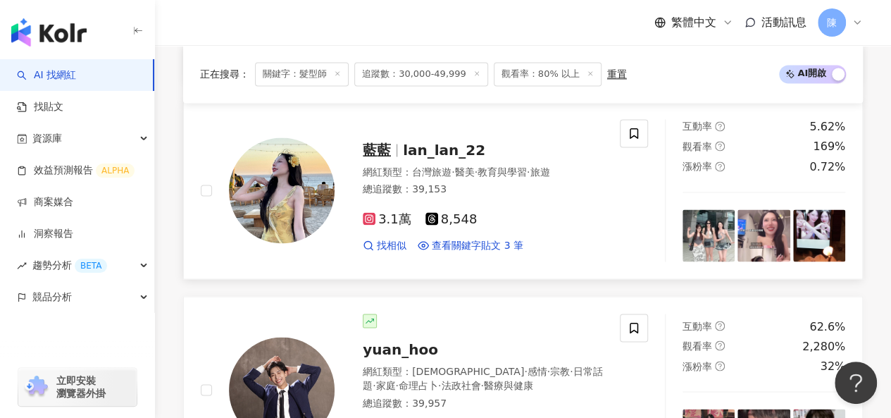
scroll to position [1127, 0]
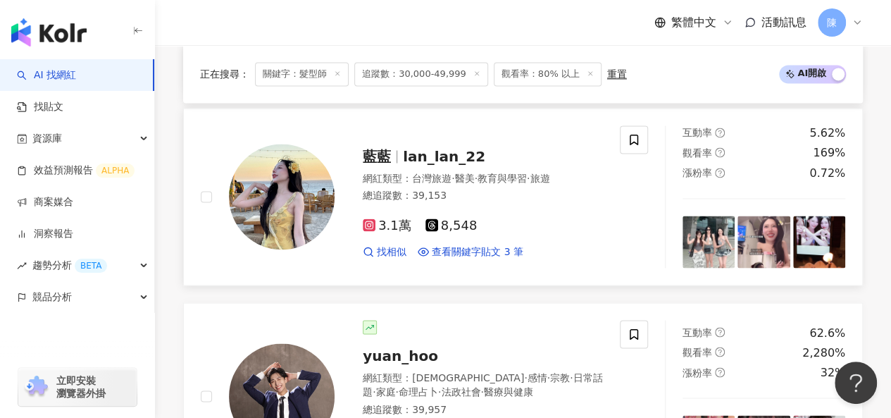
drag, startPoint x: 282, startPoint y: 185, endPoint x: 309, endPoint y: 240, distance: 61.8
click at [282, 185] on img at bounding box center [282, 197] width 106 height 106
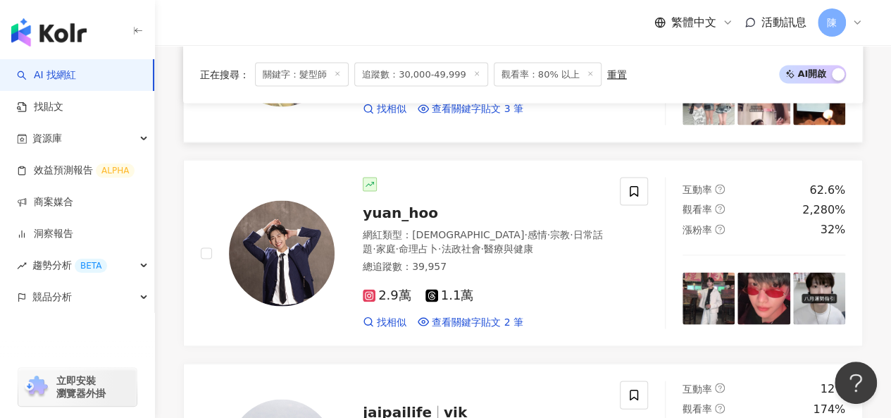
scroll to position [1268, 0]
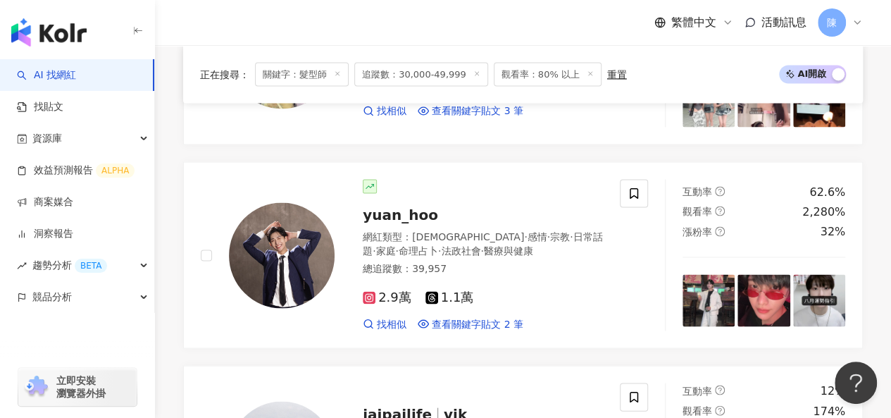
click at [272, 222] on img at bounding box center [282, 255] width 106 height 106
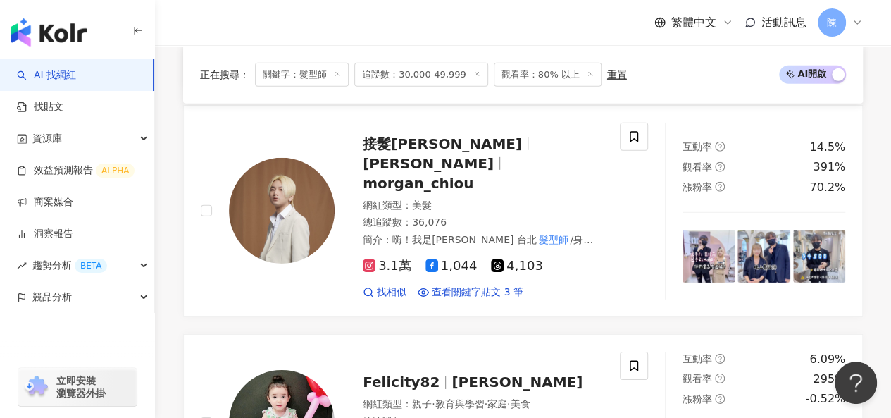
scroll to position [2113, 0]
click at [297, 170] on img at bounding box center [282, 210] width 106 height 106
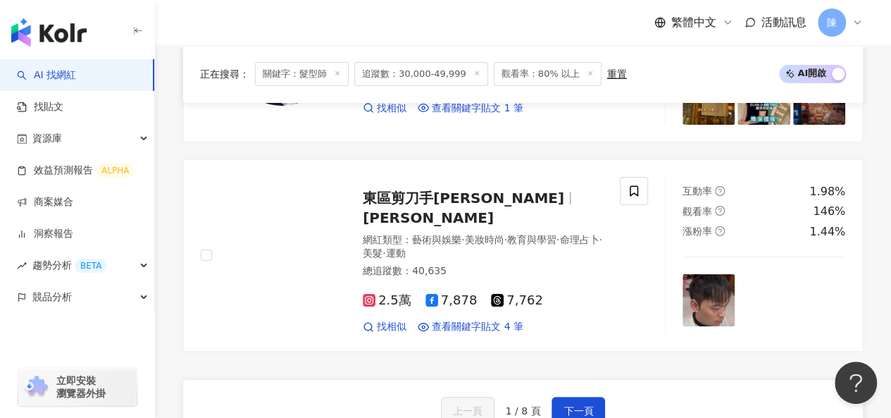
scroll to position [2606, 0]
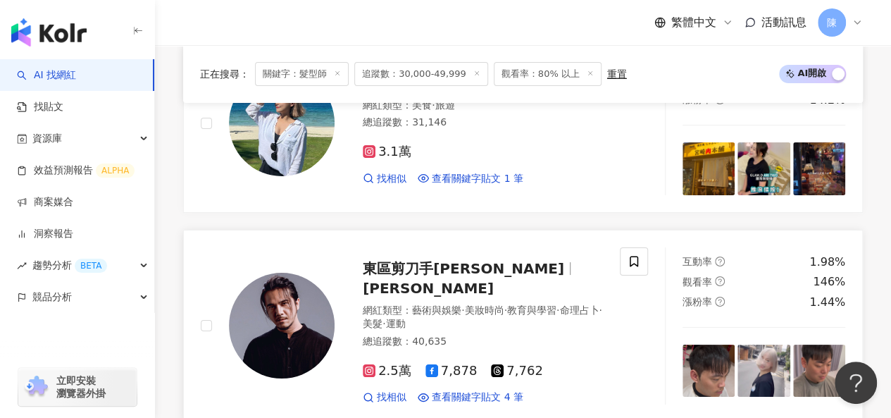
click at [282, 273] on img at bounding box center [282, 326] width 106 height 106
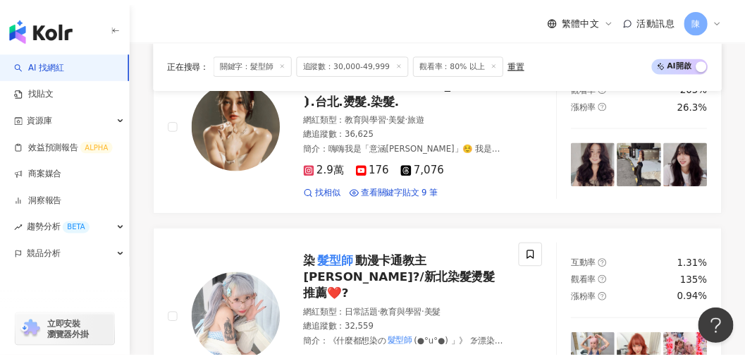
scroll to position [1057, 0]
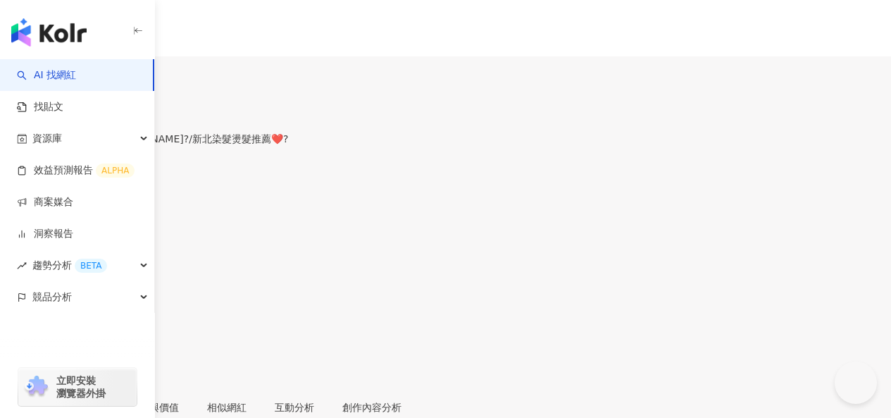
scroll to position [10, 0]
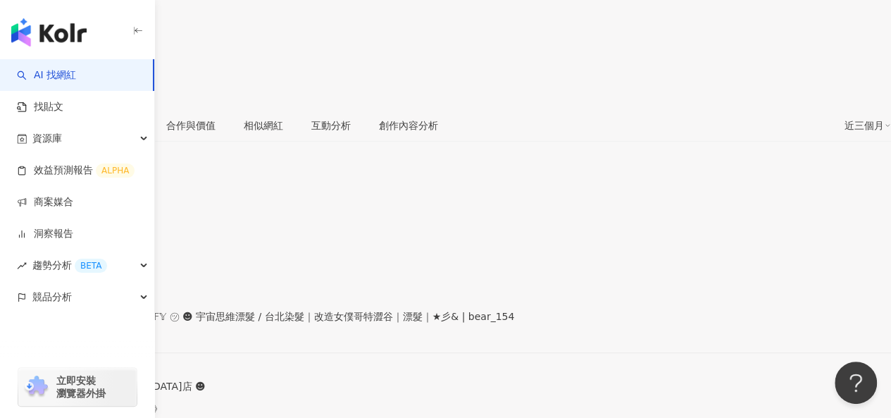
scroll to position [47, 0]
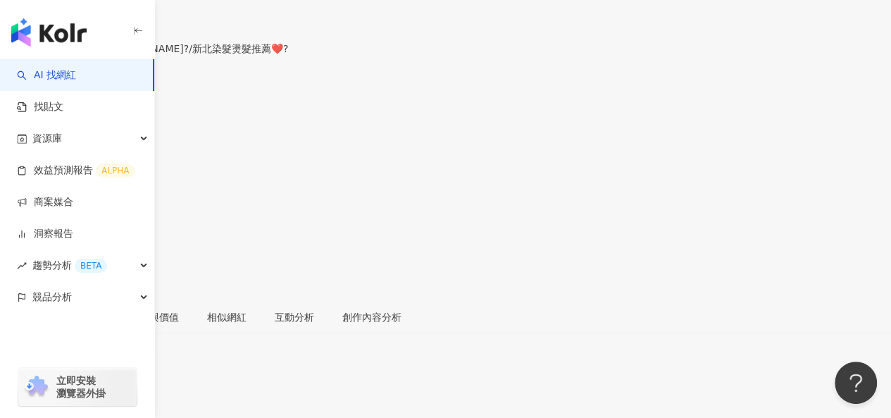
scroll to position [141, 0]
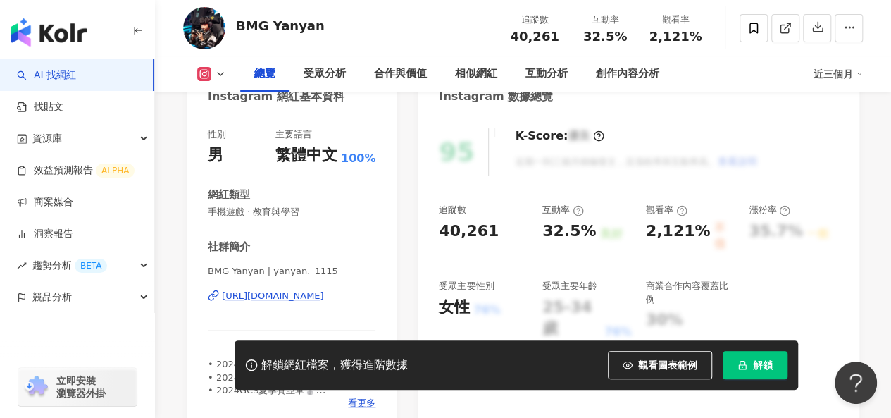
scroll to position [282, 0]
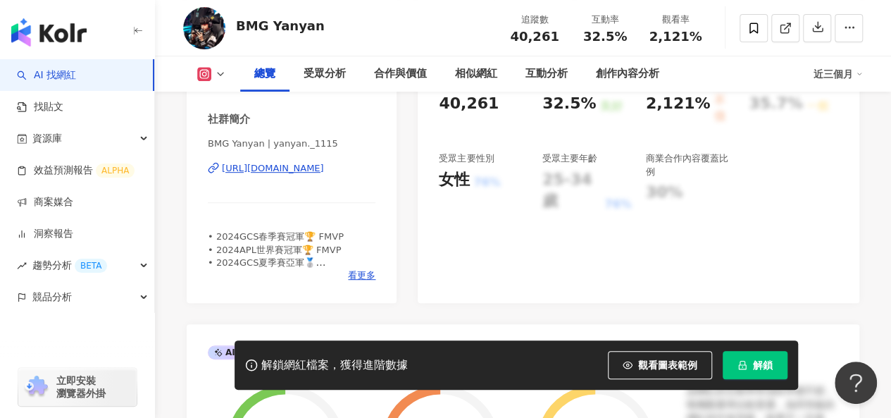
click at [324, 168] on div "https://www.instagram.com/yanyan._1115/" at bounding box center [273, 168] width 102 height 13
click at [470, 82] on div "相似網紅" at bounding box center [476, 73] width 70 height 35
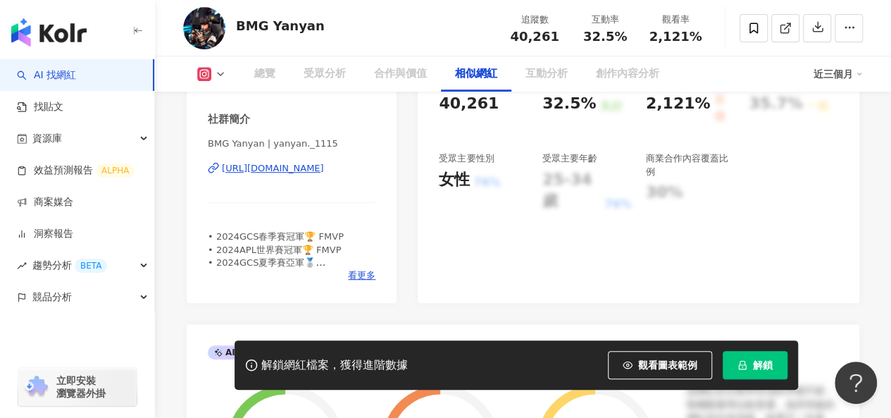
scroll to position [2292, 0]
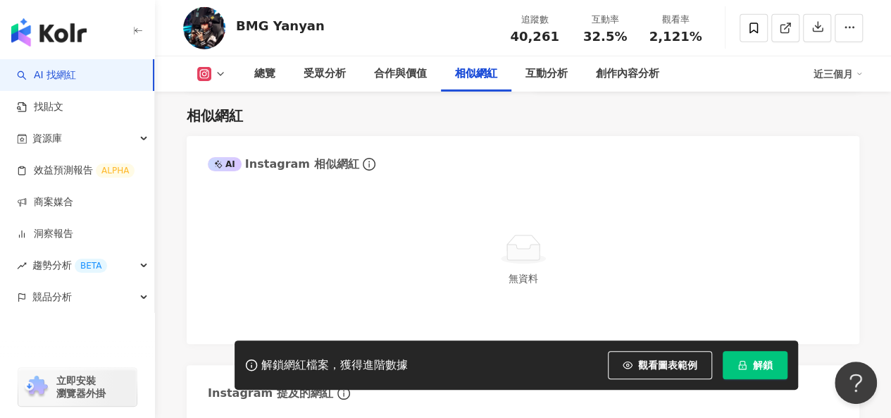
click at [744, 363] on button "解鎖" at bounding box center [755, 365] width 65 height 28
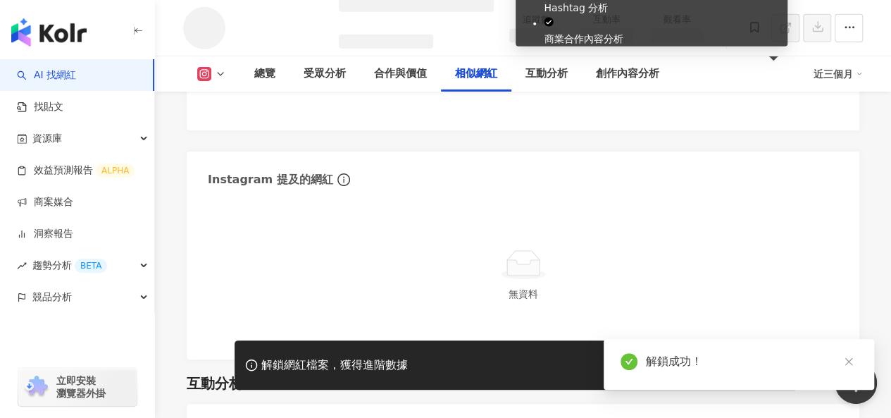
scroll to position [1989, 0]
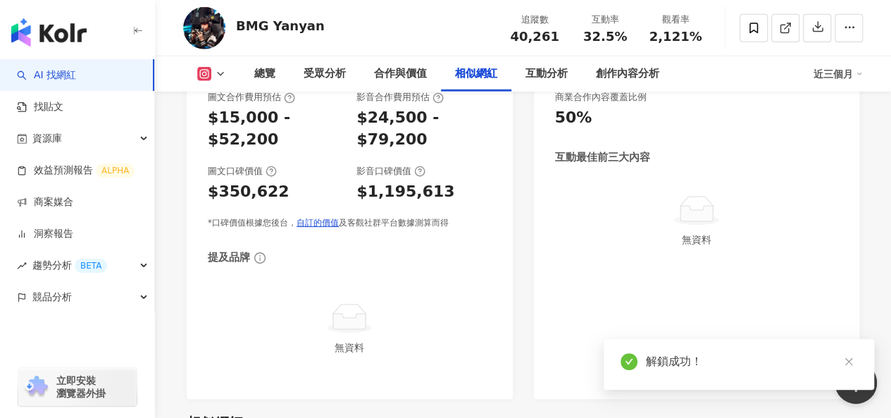
scroll to position [2296, 0]
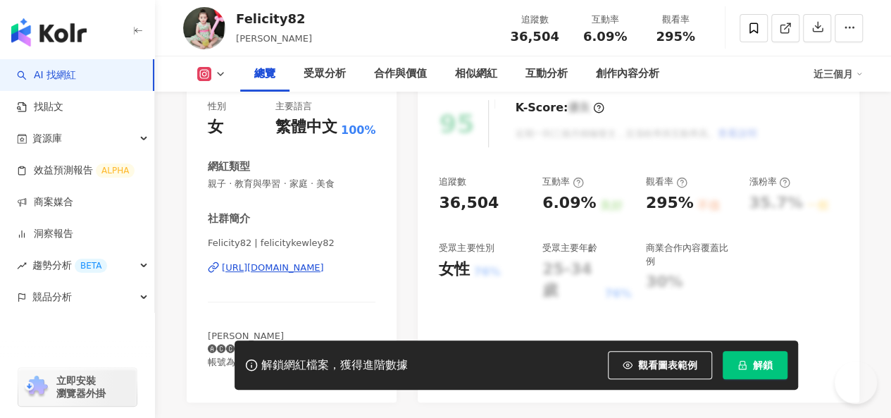
scroll to position [211, 0]
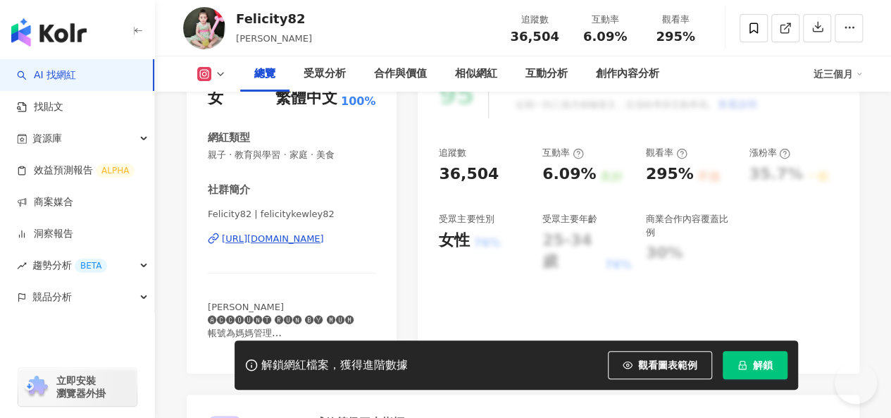
drag, startPoint x: 306, startPoint y: 238, endPoint x: 196, endPoint y: 80, distance: 192.9
click at [306, 238] on div "[URL][DOMAIN_NAME]" at bounding box center [273, 238] width 102 height 13
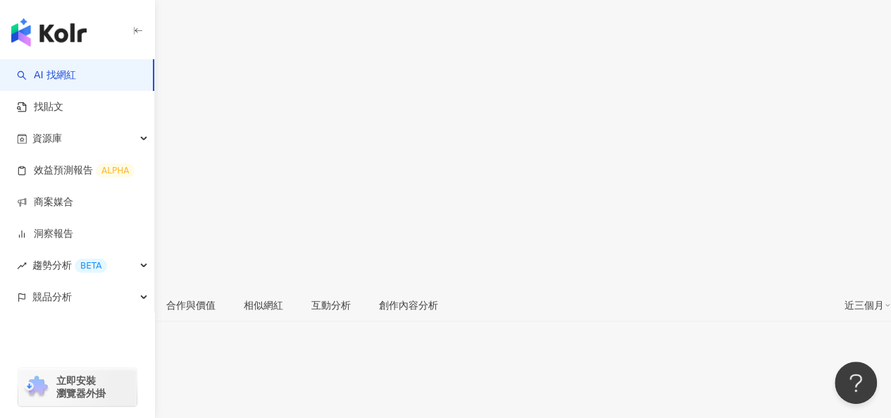
scroll to position [211, 0]
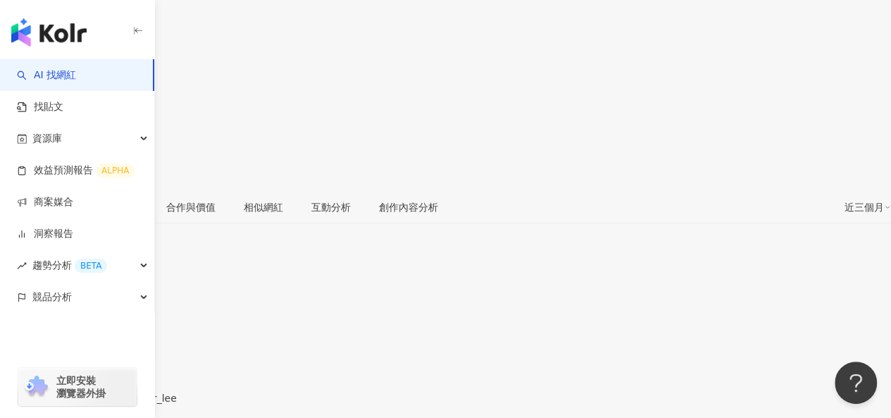
click at [124, 404] on div "https://www.instagram.com/amberer_lee/" at bounding box center [69, 409] width 110 height 11
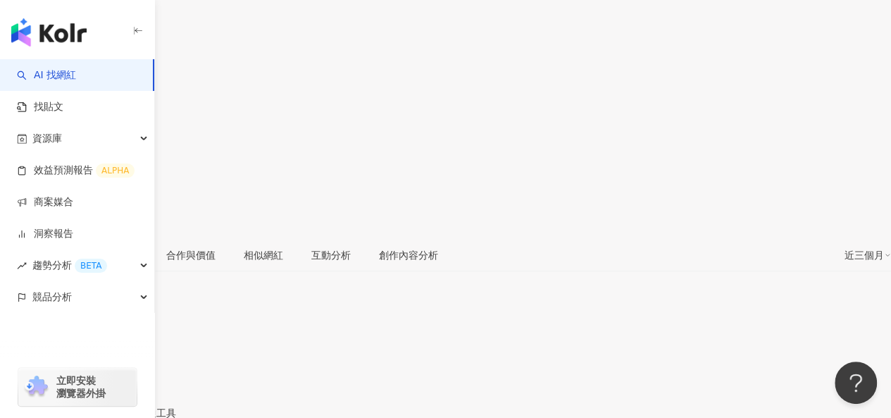
scroll to position [282, 0]
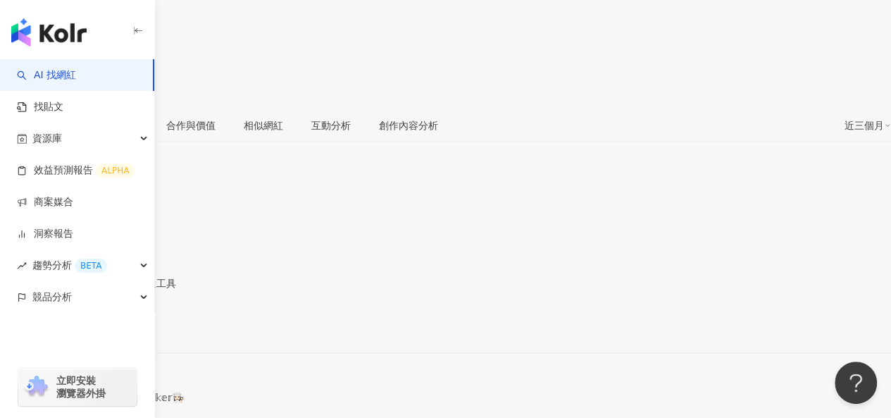
click at [124, 323] on div "[URL][DOMAIN_NAME]" at bounding box center [69, 328] width 110 height 11
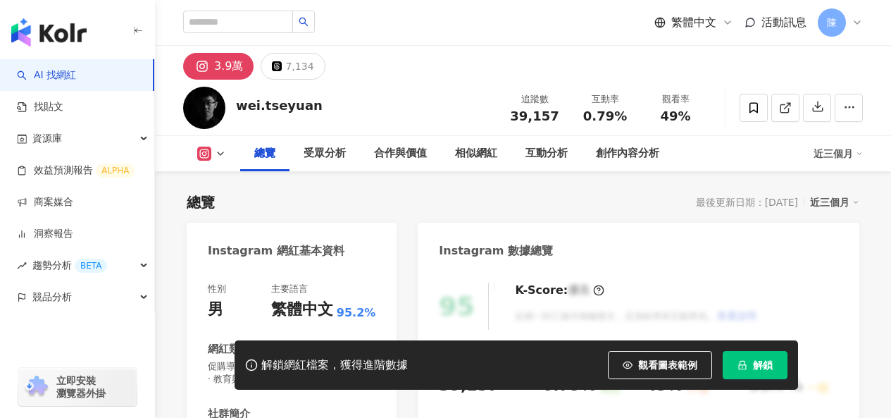
scroll to position [282, 0]
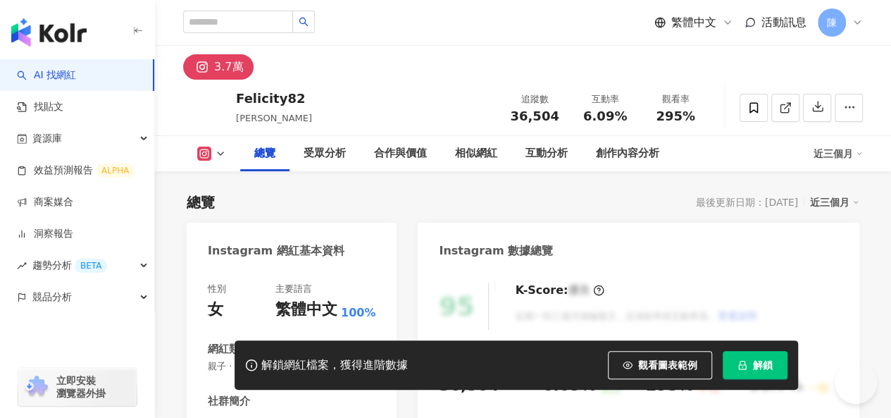
scroll to position [211, 0]
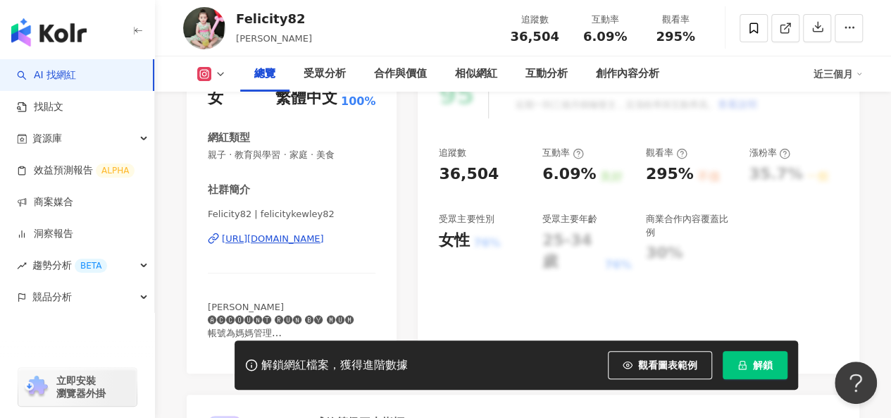
click at [771, 370] on span "解鎖" at bounding box center [763, 364] width 20 height 11
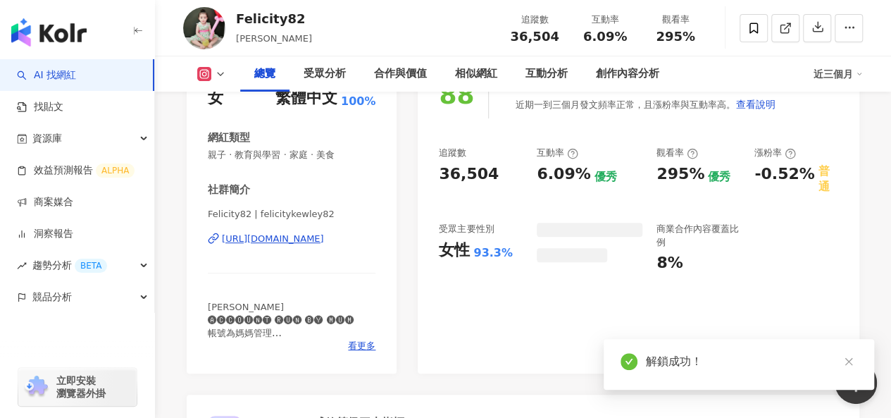
click at [286, 240] on div "https://www.instagram.com/felicitykewley82/" at bounding box center [273, 238] width 102 height 13
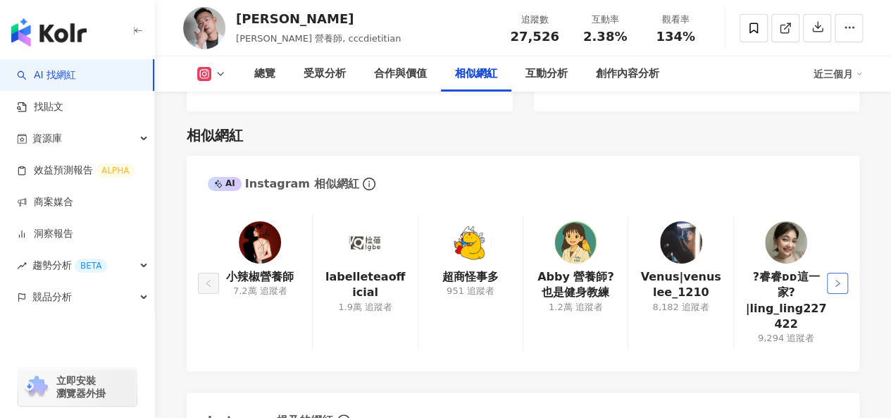
scroll to position [2317, 0]
click at [840, 279] on icon "right" at bounding box center [837, 283] width 8 height 8
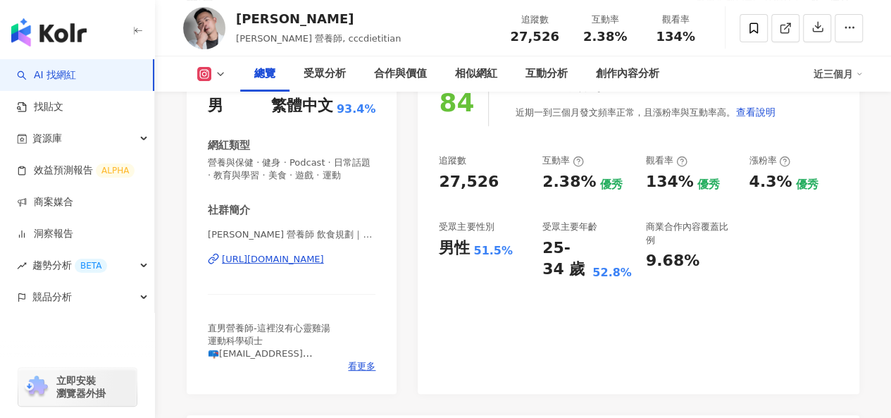
scroll to position [0, 0]
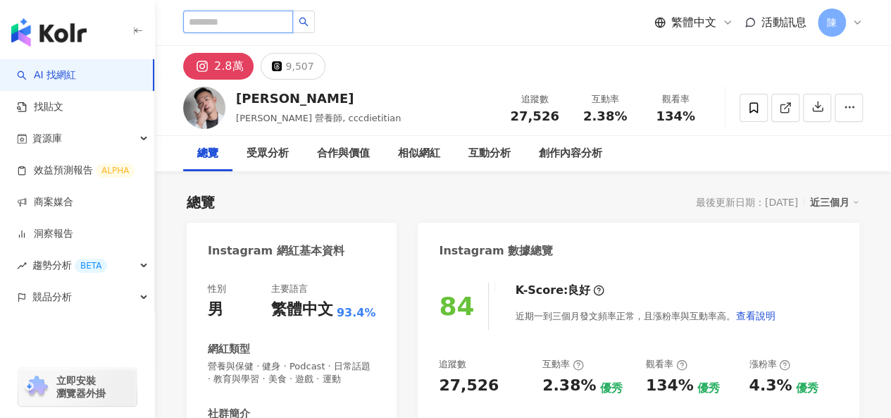
click at [269, 13] on input "search" at bounding box center [238, 22] width 110 height 23
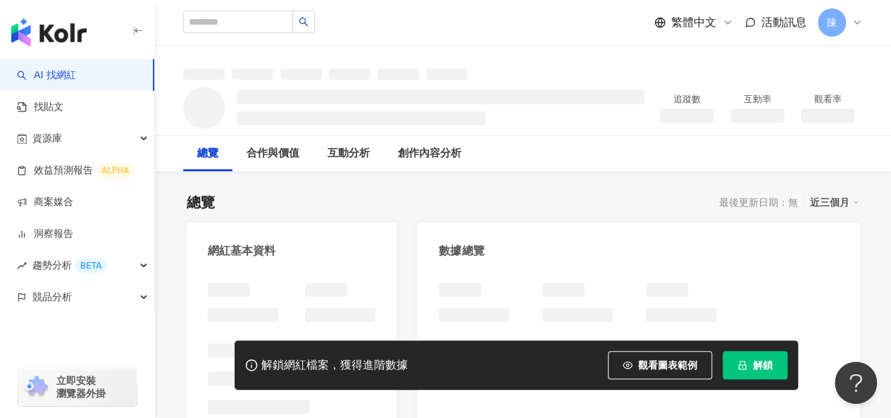
click at [772, 364] on span "解鎖" at bounding box center [763, 364] width 20 height 11
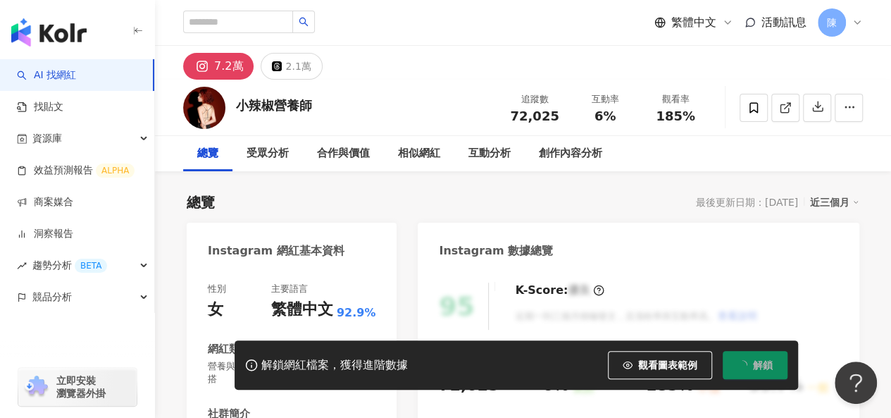
scroll to position [352, 0]
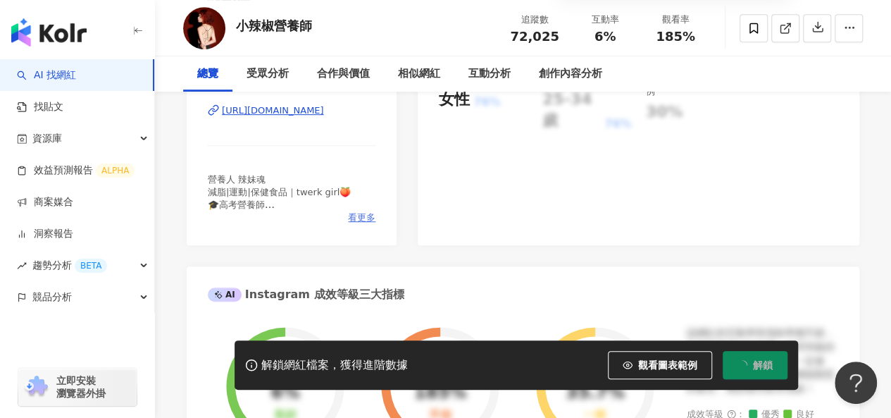
click at [354, 218] on span "看更多" at bounding box center [361, 217] width 27 height 13
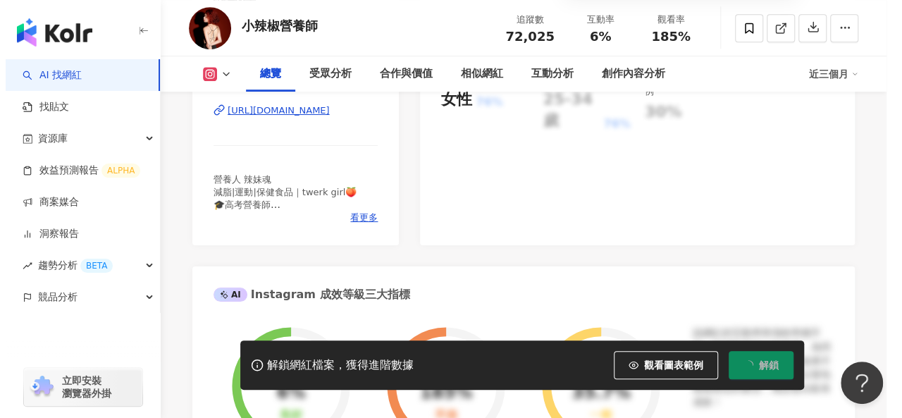
scroll to position [354, 0]
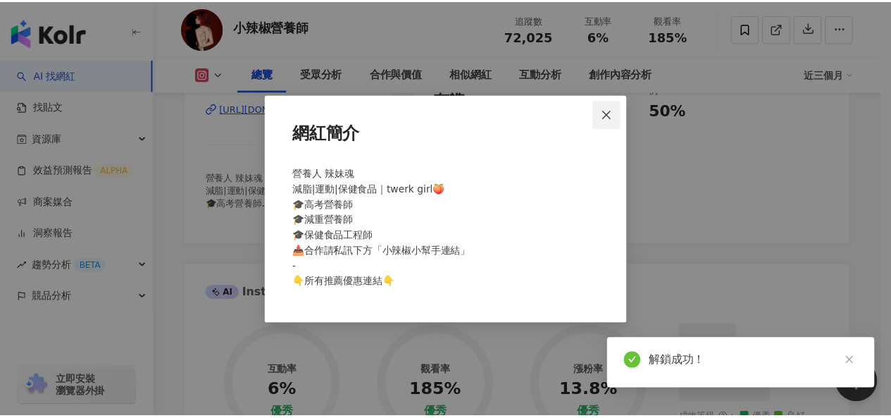
scroll to position [352, 0]
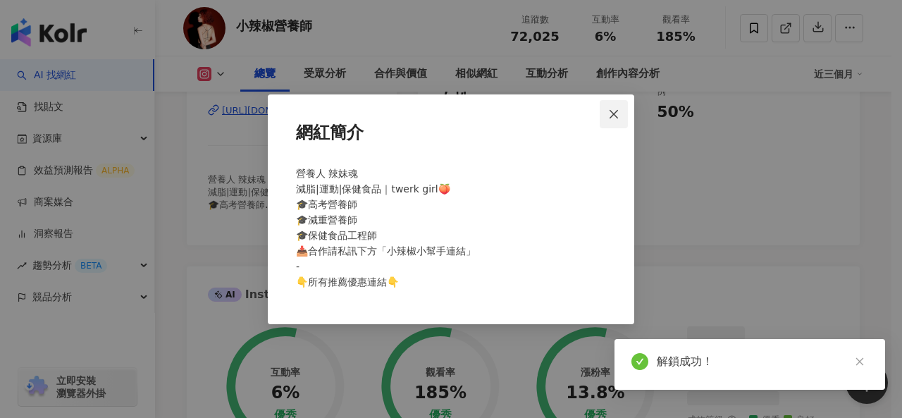
click at [611, 115] on icon "close" at bounding box center [613, 113] width 11 height 11
click at [613, 112] on div "網紅簡介 營養人 辣妹魂 減脂|運動|保健食品｜twerk girl🍑 🎓高考營養師 🎓減重營養師 🎓保健食品工程師 📥合作請私訊下方「小辣椒小幫手連結」 -…" at bounding box center [451, 209] width 902 height 418
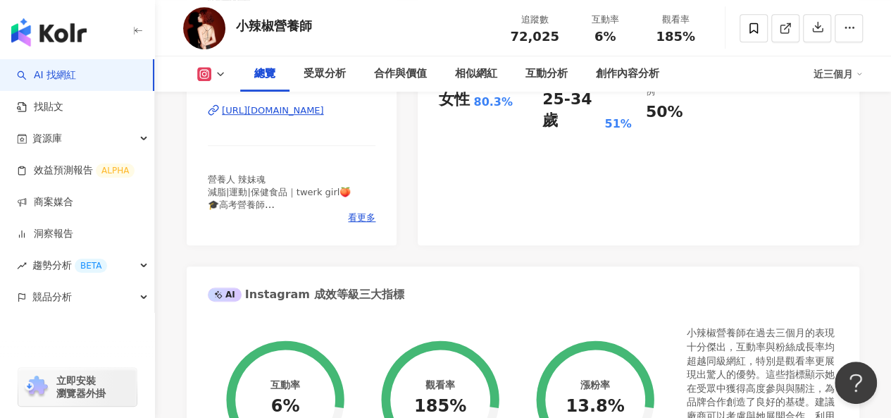
click at [324, 111] on div "https://www.instagram.com/spicy_dietitian/" at bounding box center [273, 110] width 102 height 13
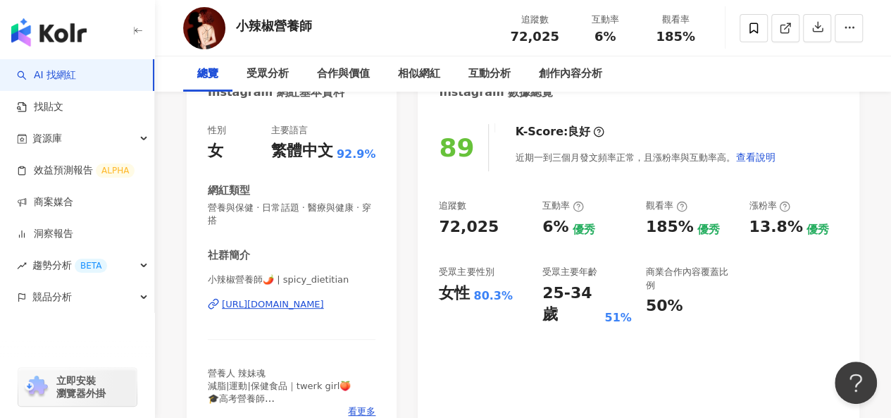
scroll to position [211, 0]
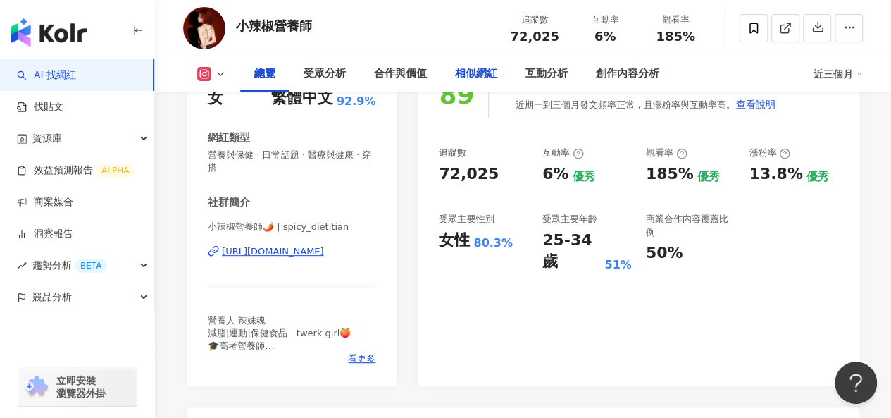
click at [454, 72] on div "相似網紅" at bounding box center [476, 73] width 70 height 35
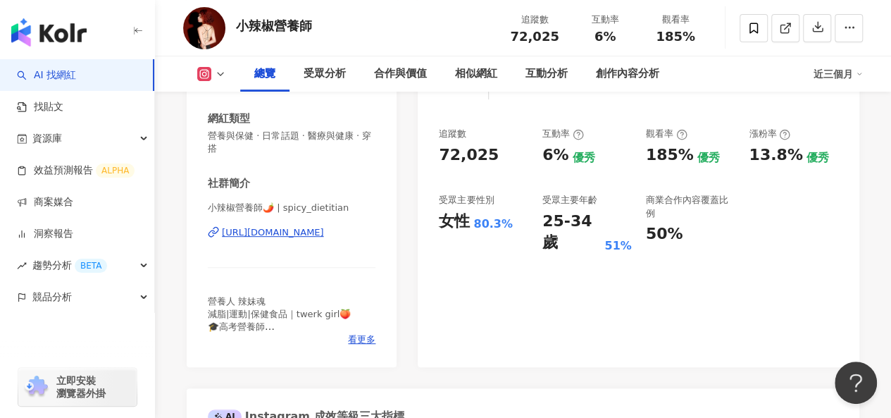
scroll to position [217, 0]
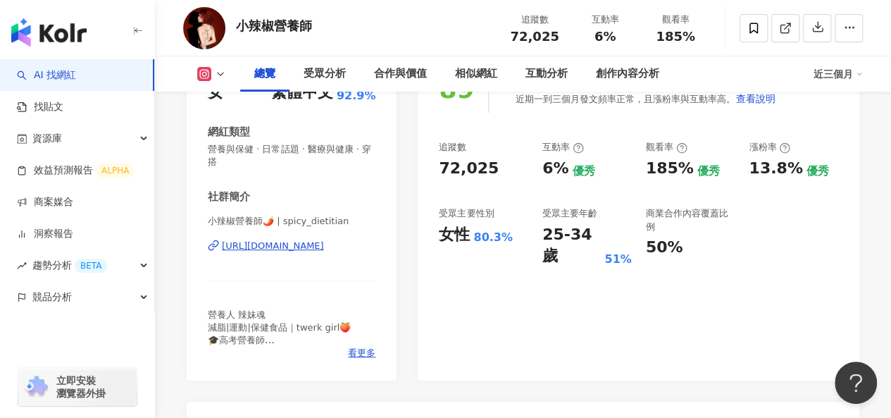
click at [318, 247] on div "https://www.instagram.com/spicy_dietitian/" at bounding box center [273, 246] width 102 height 13
click at [461, 73] on div "相似網紅" at bounding box center [476, 74] width 42 height 17
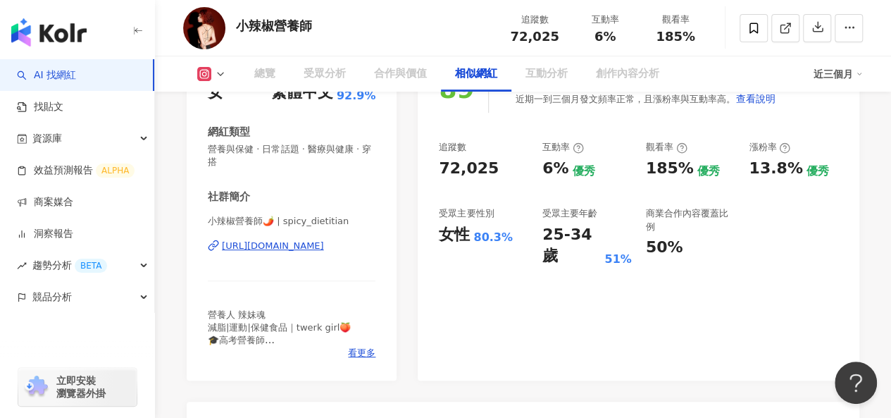
scroll to position [2330, 0]
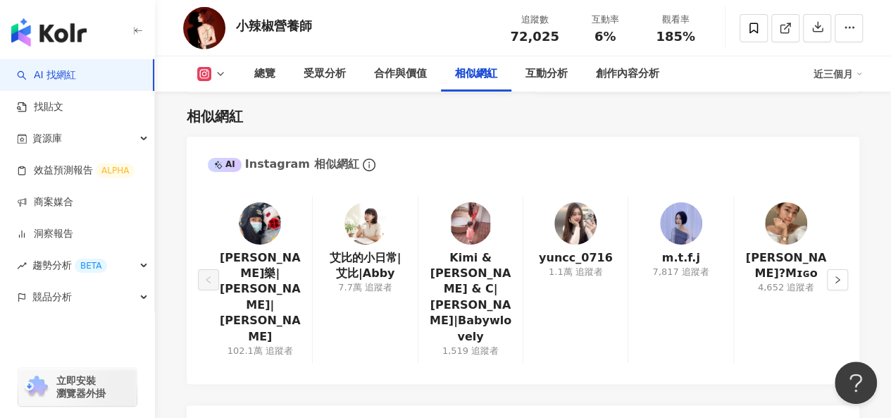
click at [493, 161] on div "AI Instagram 相似網紅" at bounding box center [523, 160] width 673 height 46
click at [347, 226] on img at bounding box center [365, 223] width 42 height 42
drag, startPoint x: 834, startPoint y: 259, endPoint x: 802, endPoint y: 219, distance: 51.6
click at [834, 275] on icon "right" at bounding box center [837, 279] width 8 height 8
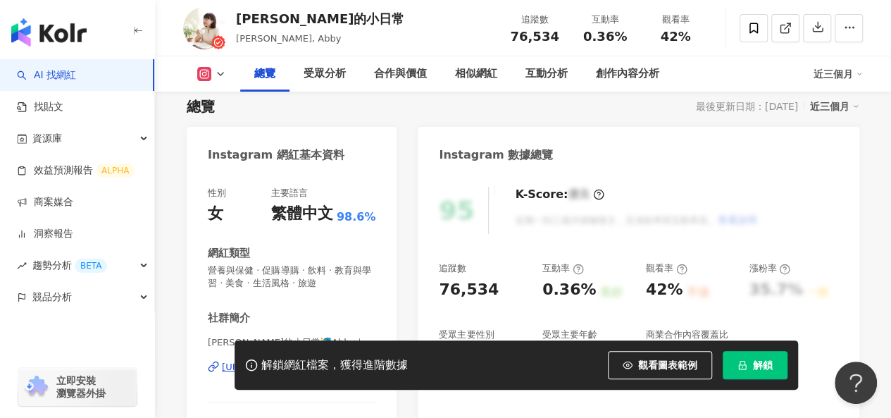
scroll to position [211, 0]
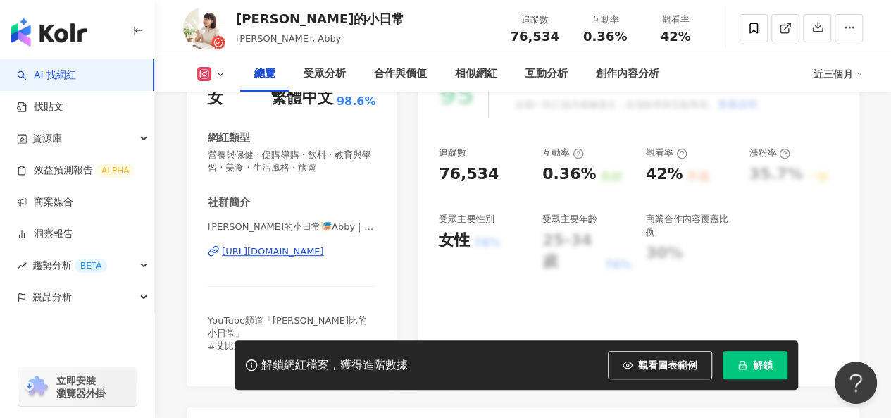
click at [324, 251] on div "[URL][DOMAIN_NAME]" at bounding box center [273, 251] width 102 height 13
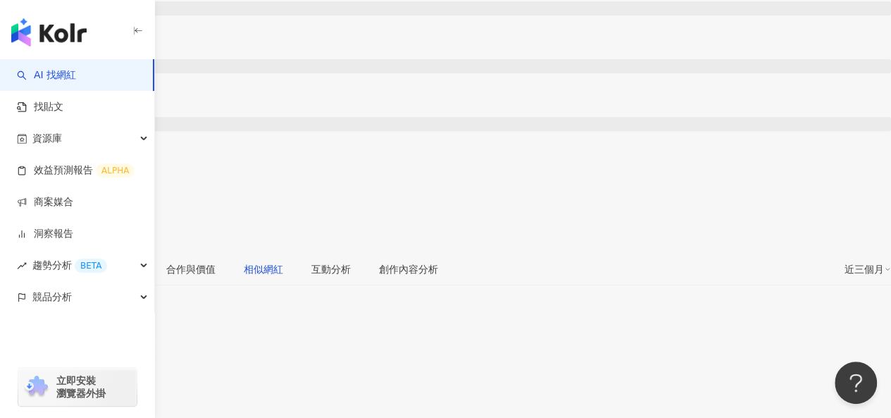
click at [283, 261] on div "相似網紅" at bounding box center [263, 268] width 39 height 15
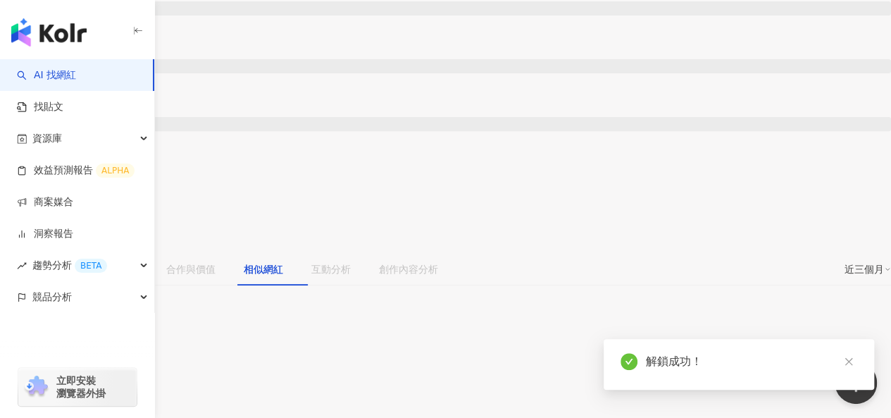
scroll to position [1932, 0]
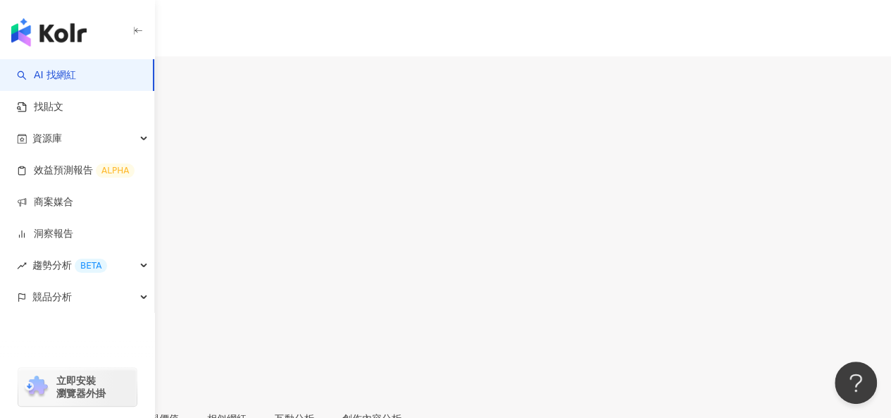
scroll to position [211, 0]
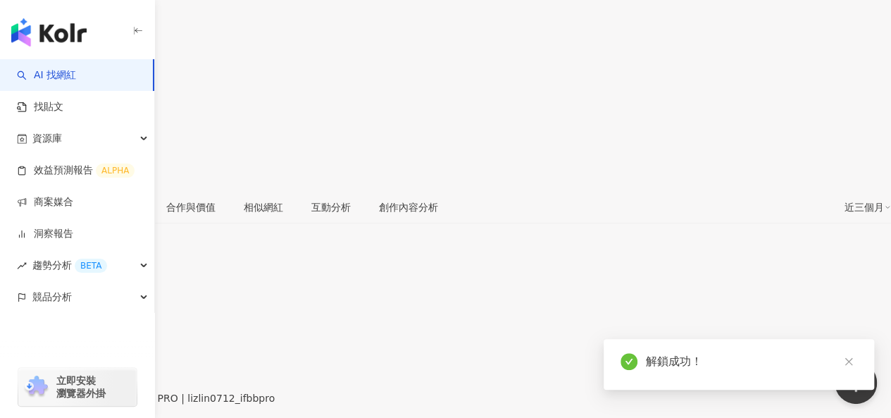
click at [124, 404] on div "https://www.instagram.com/lizlin0712_ifbbpro/" at bounding box center [69, 409] width 110 height 11
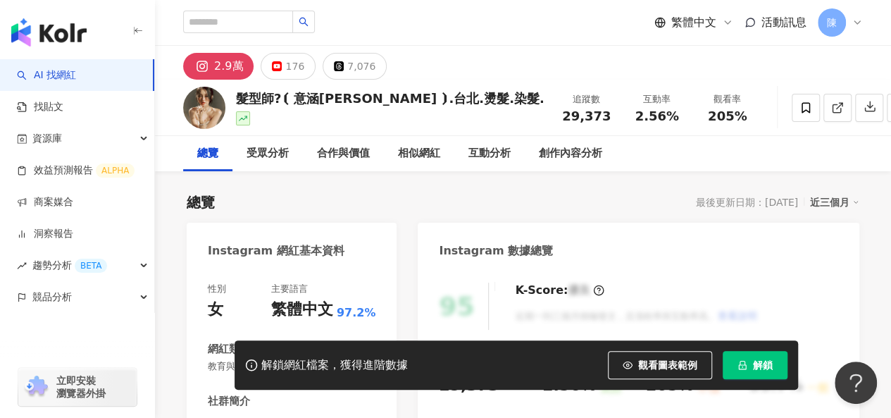
click at [758, 363] on span "解鎖" at bounding box center [763, 364] width 20 height 11
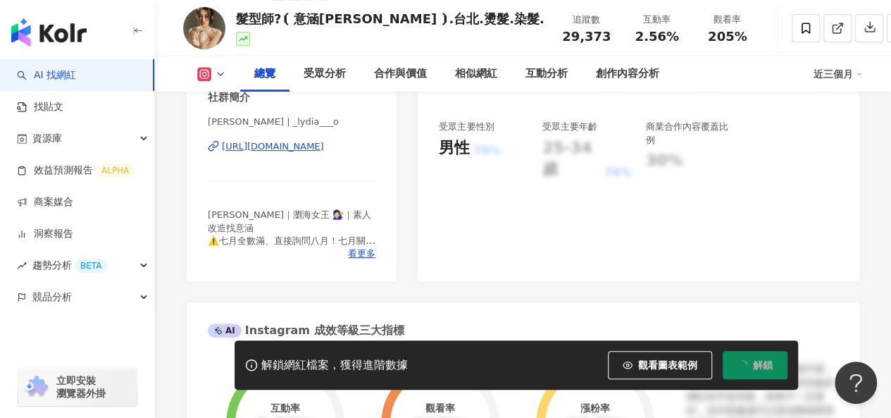
scroll to position [282, 0]
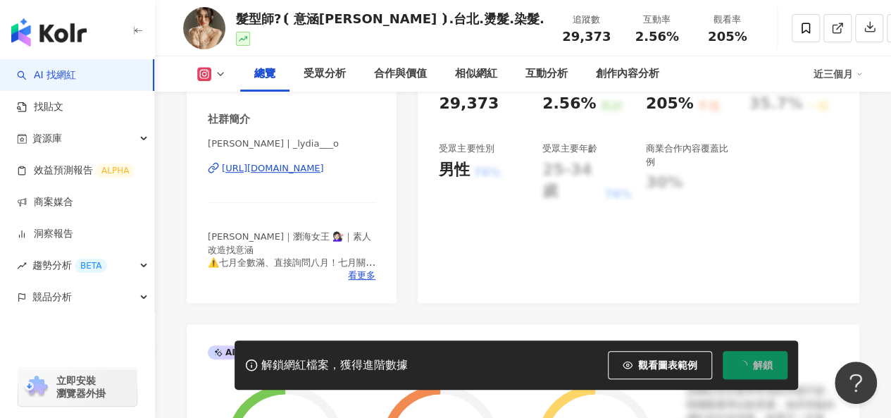
click at [324, 173] on div "https://www.instagram.com/_lydia___o/" at bounding box center [273, 168] width 102 height 13
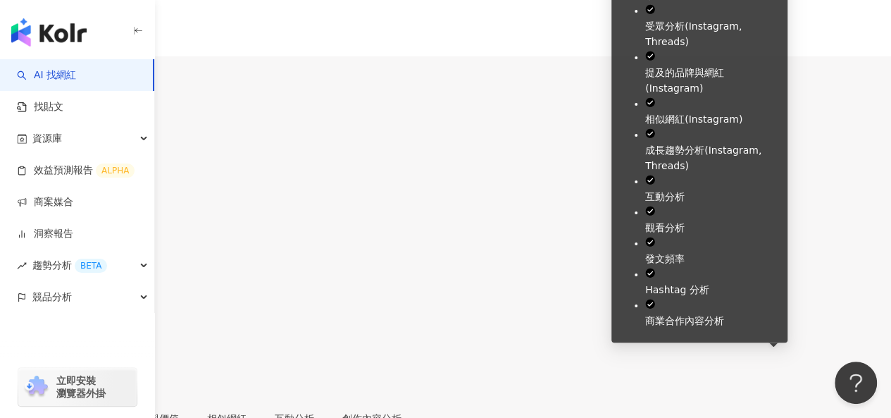
drag, startPoint x: 477, startPoint y: 226, endPoint x: 466, endPoint y: 206, distance: 22.4
click at [261, 402] on div "相似網紅" at bounding box center [227, 418] width 68 height 32
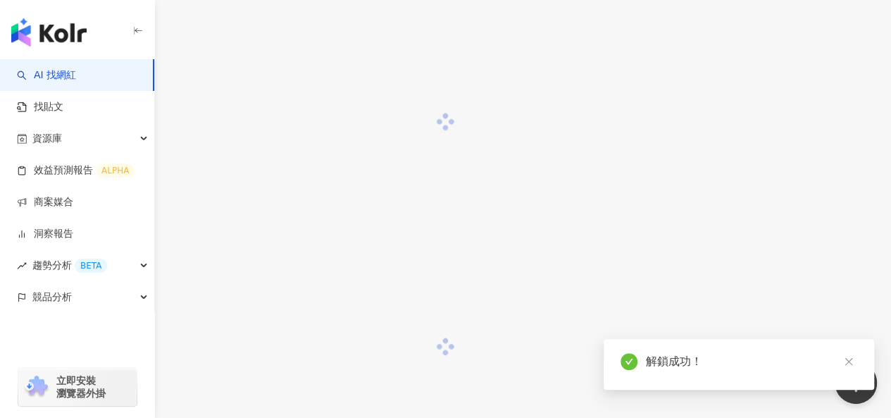
scroll to position [2058, 0]
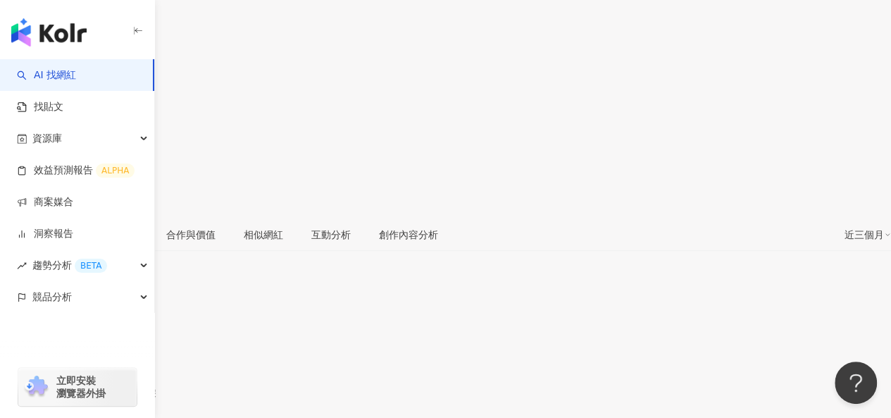
scroll to position [132, 0]
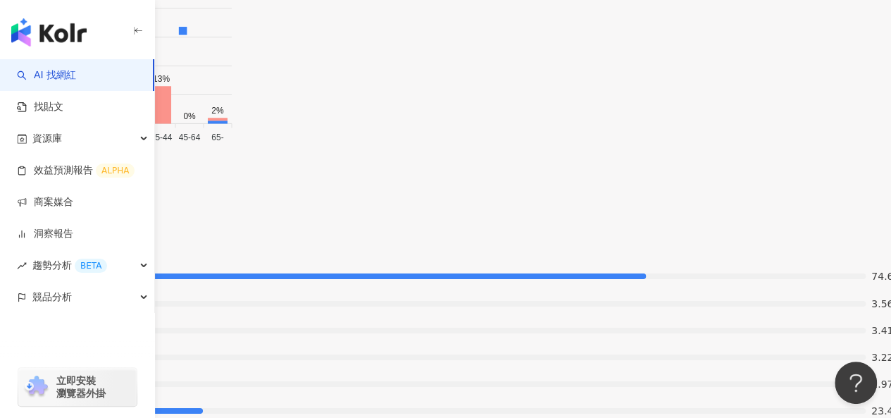
scroll to position [2387, 0]
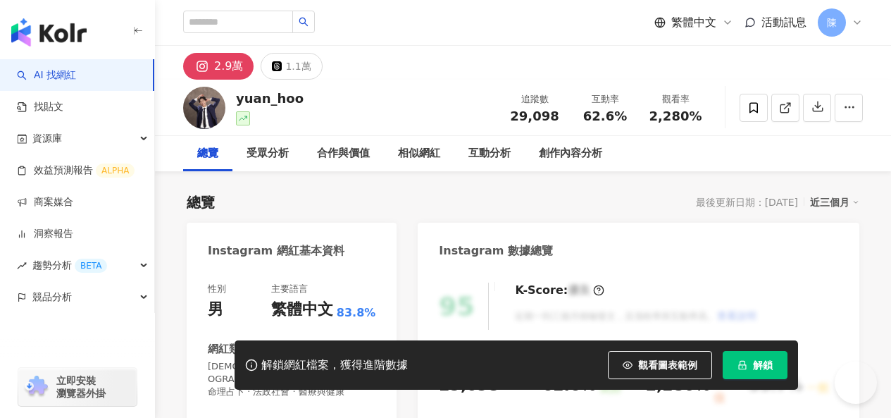
click at [308, 256] on div "Instagram 網紅基本資料 性別 男 主要語言 繁體中文 83.8% 網紅類型 [DEMOGRAPHIC_DATA] · 感情 · [DEMOGRAPH…" at bounding box center [292, 410] width 210 height 375
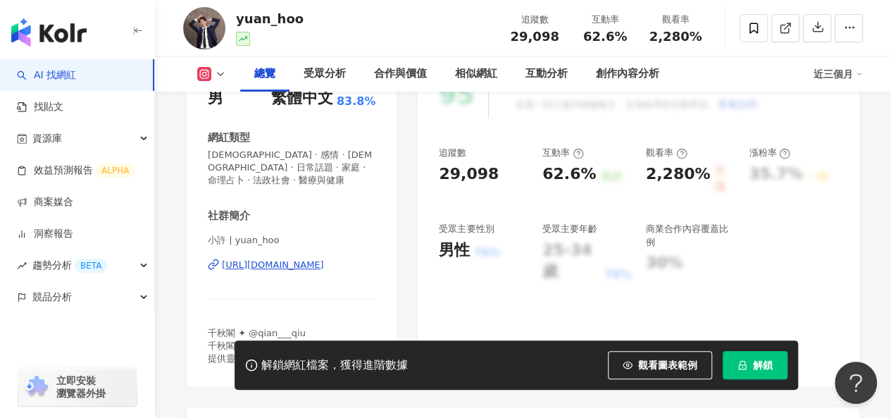
click at [308, 259] on div "[URL][DOMAIN_NAME]" at bounding box center [273, 265] width 102 height 13
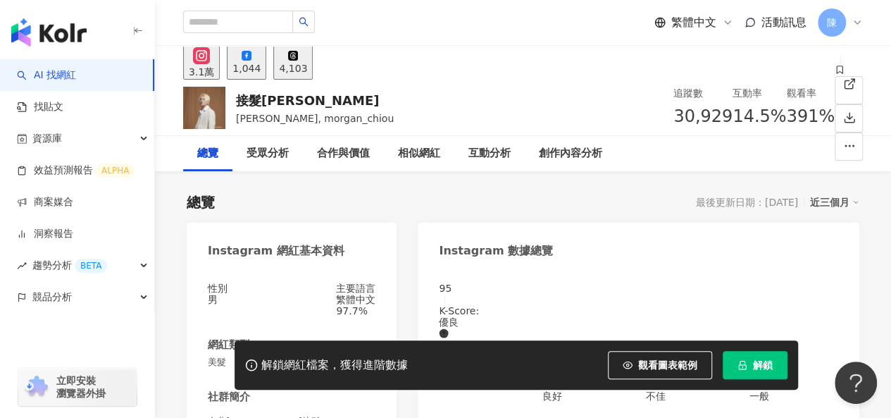
click at [745, 363] on icon "lock" at bounding box center [743, 365] width 10 height 10
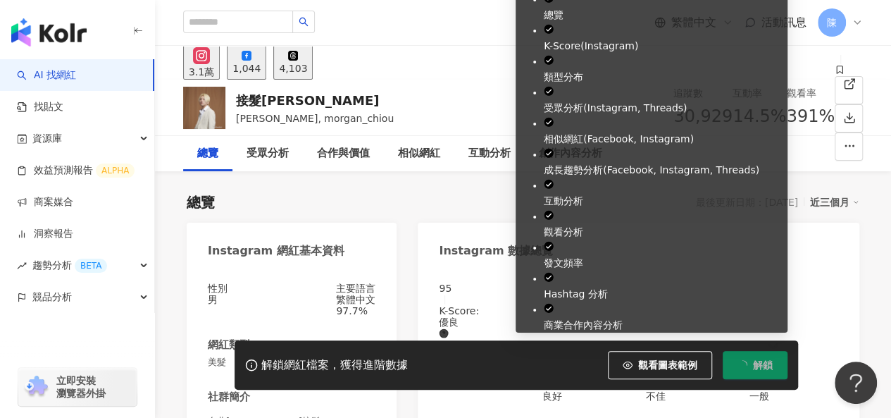
click at [747, 363] on span "button" at bounding box center [743, 365] width 10 height 10
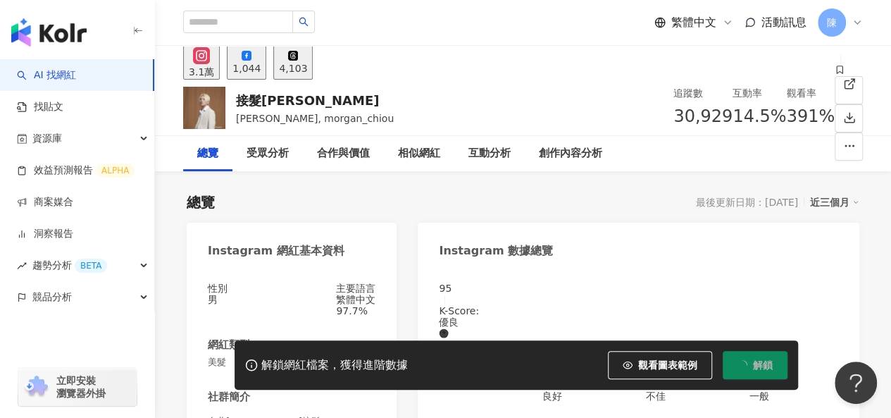
click at [411, 209] on div "總覽 最後更新日期：2025/8/13 近三個月" at bounding box center [523, 202] width 673 height 20
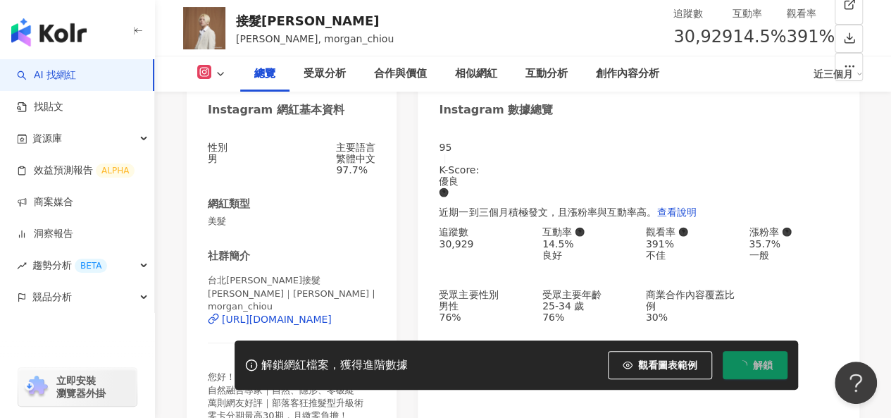
scroll to position [282, 0]
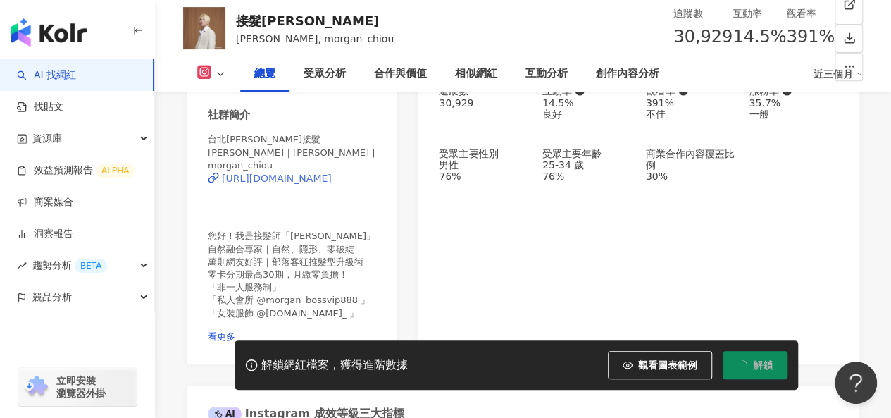
click at [320, 173] on div "https://www.instagram.com/morgan_chiou/" at bounding box center [277, 178] width 110 height 11
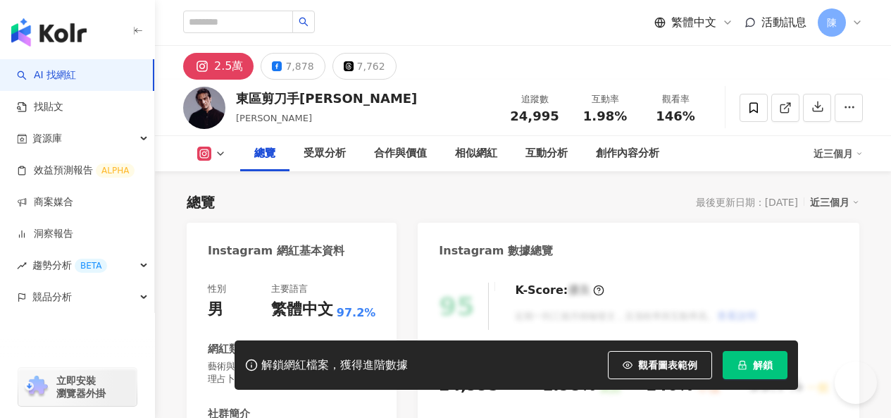
click at [738, 361] on icon "lock" at bounding box center [743, 365] width 10 height 10
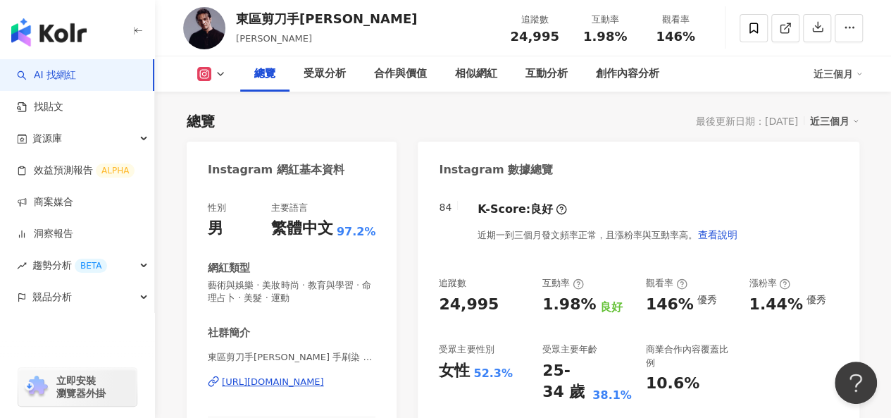
scroll to position [211, 0]
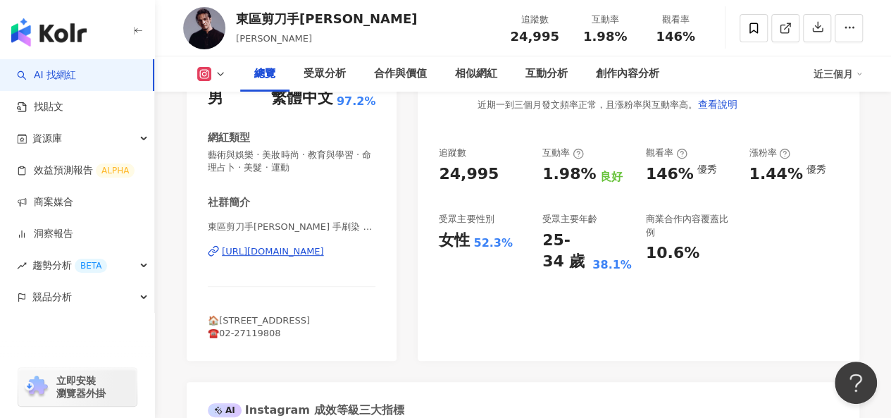
click at [308, 251] on div "https://www.instagram.com/bamboo_samkuo/" at bounding box center [273, 251] width 102 height 13
